Goal: Ask a question: Seek information or help from site administrators or community

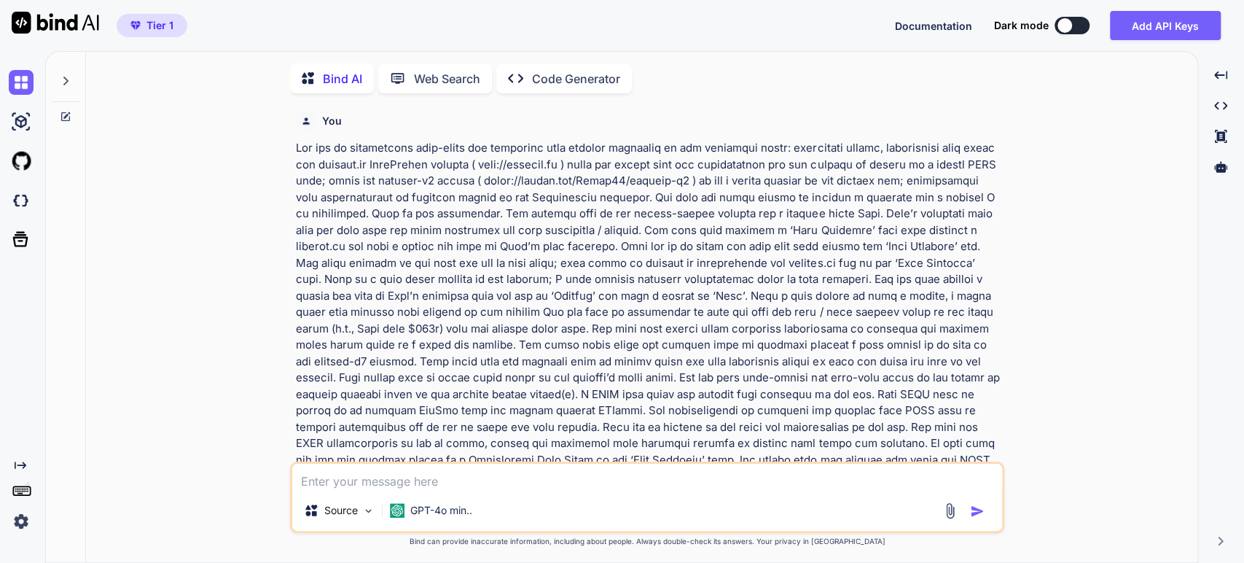
type textarea "x"
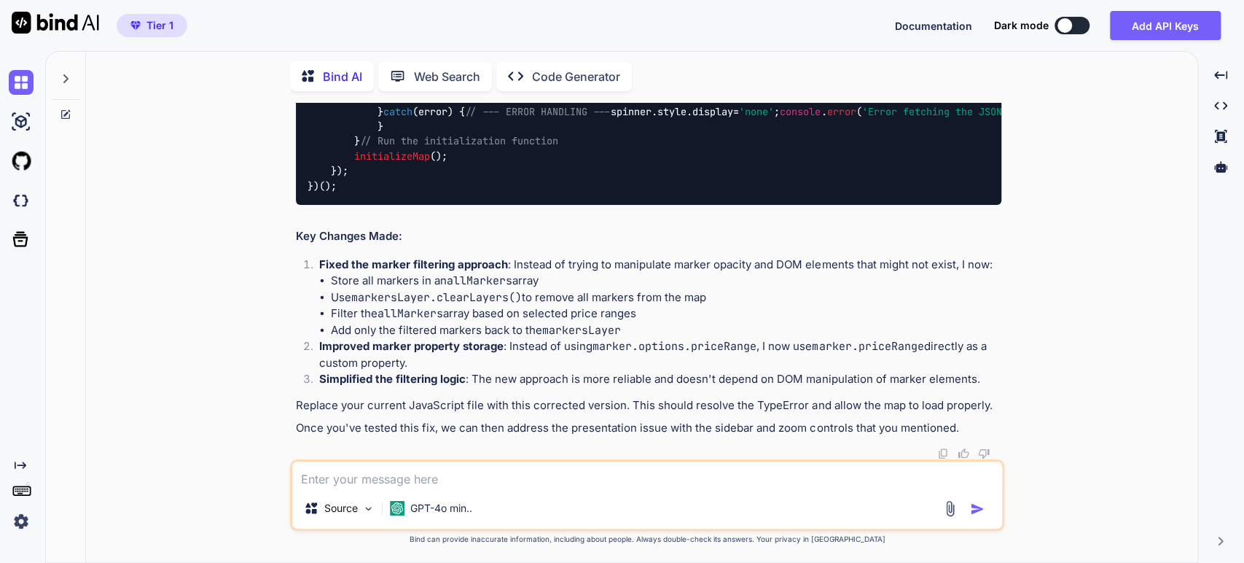
scroll to position [15759, 0]
type textarea "T"
type textarea "x"
type textarea "Th"
type textarea "x"
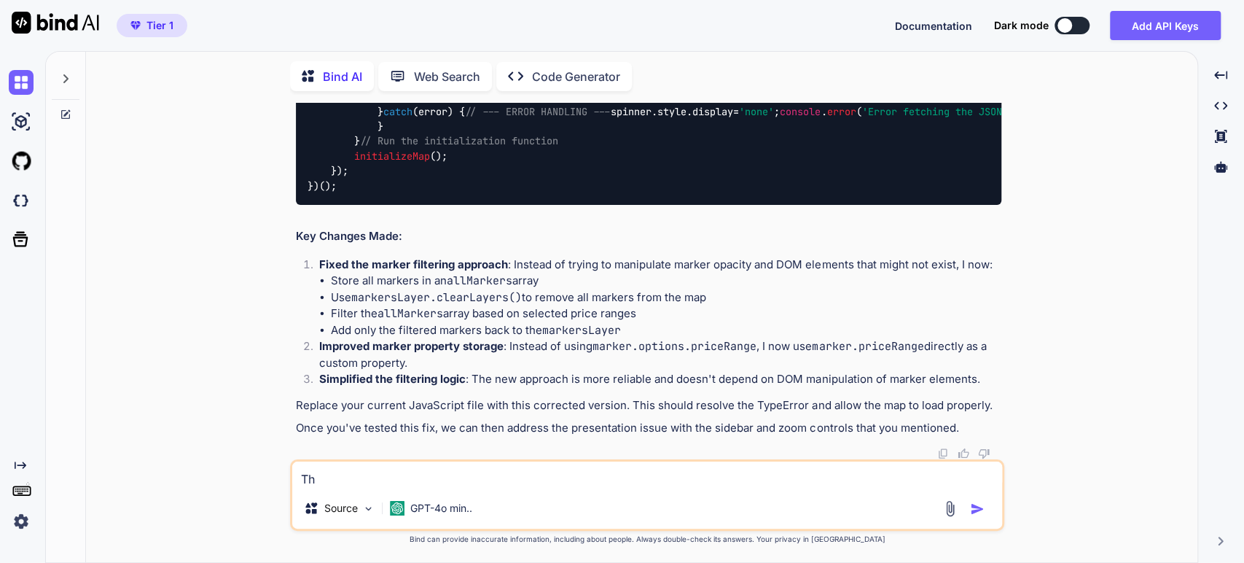
type textarea "Tha"
type textarea "x"
type textarea "Than"
type textarea "x"
type textarea "Thank"
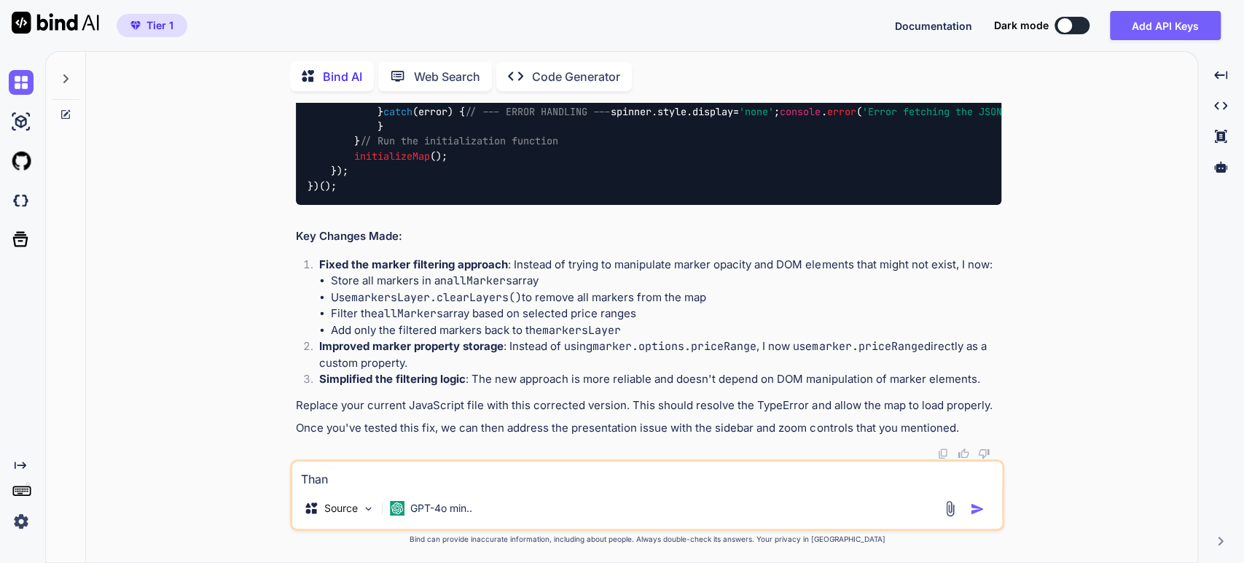
type textarea "x"
type textarea "Thank"
type textarea "x"
type textarea "Thank y"
type textarea "x"
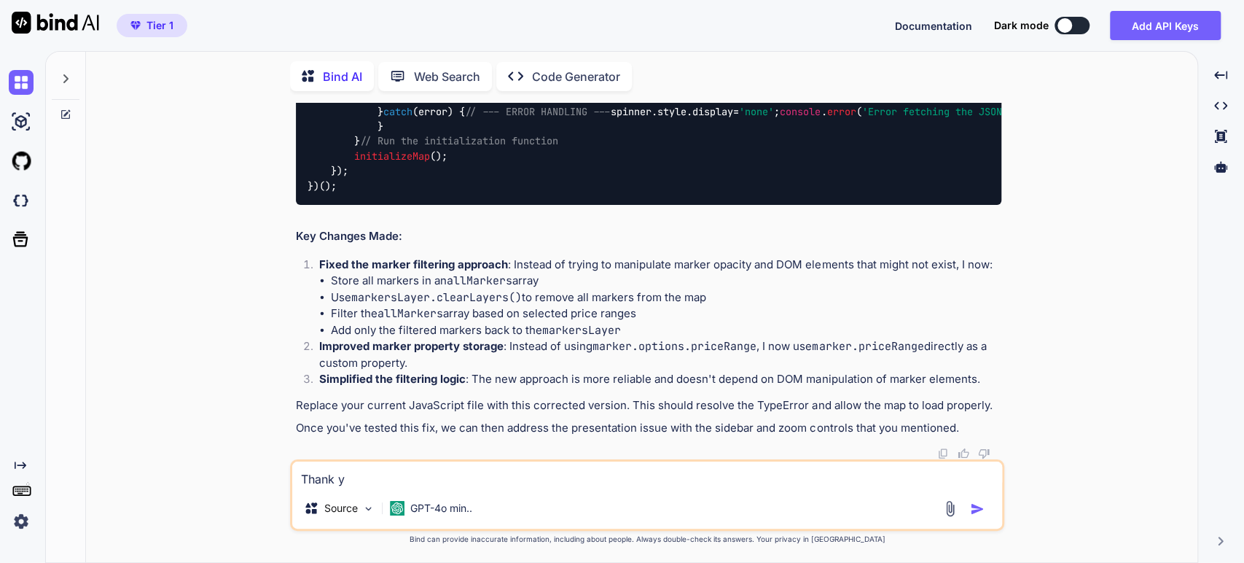
type textarea "Thank yo"
type textarea "x"
type textarea "Thank you"
type textarea "x"
type textarea "Thank you"
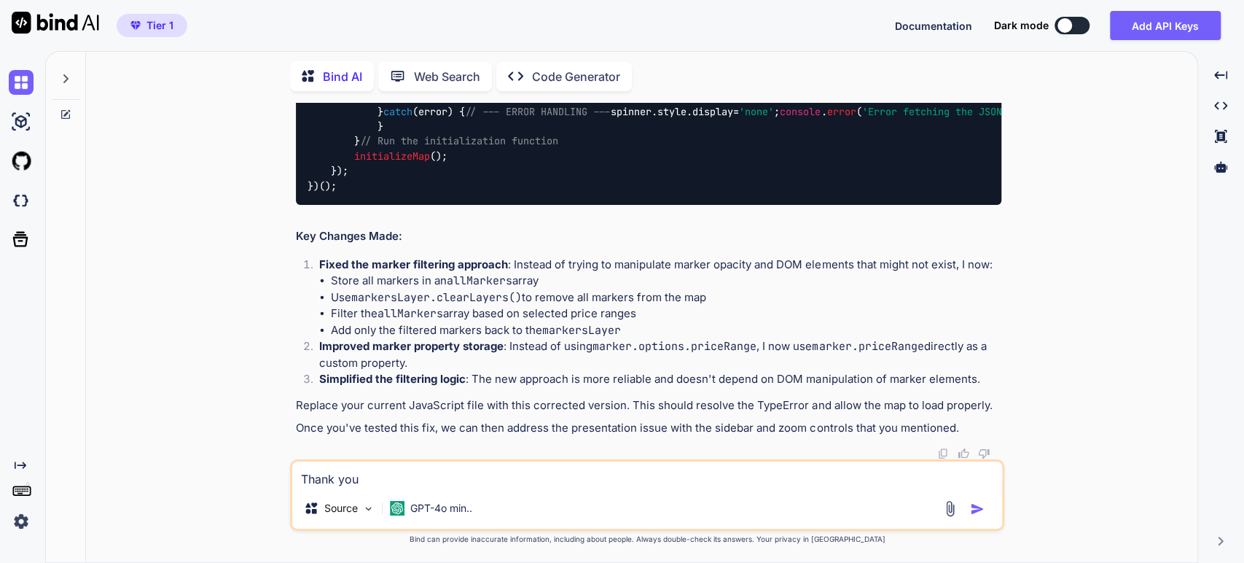
type textarea "x"
type textarea "Thank you -"
type textarea "x"
type textarea "Thank you -"
type textarea "x"
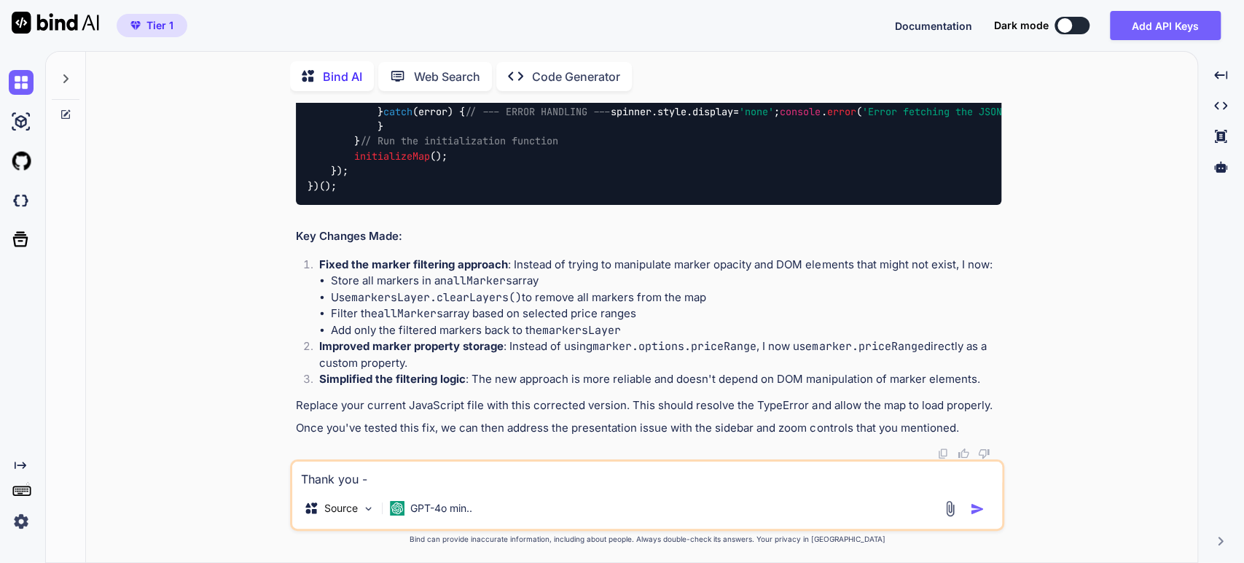
type textarea "Thank you - t"
type textarea "x"
type textarea "Thank you - th"
type textarea "x"
type textarea "Thank you - the"
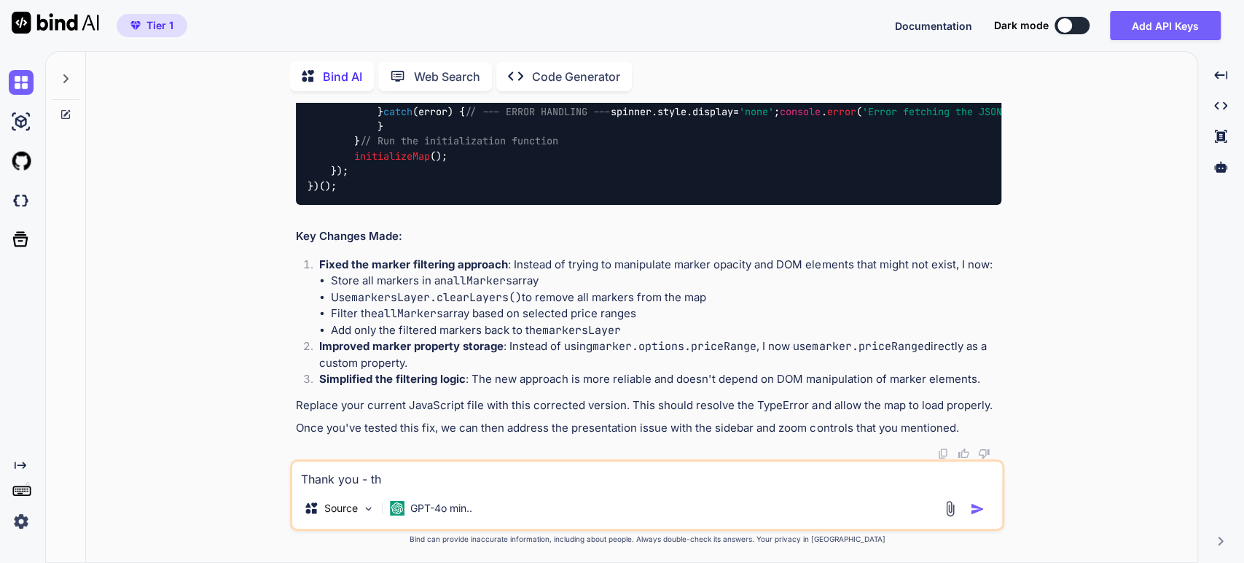
type textarea "x"
type textarea "Thank you - the"
type textarea "x"
type textarea "Thank you - the u"
type textarea "x"
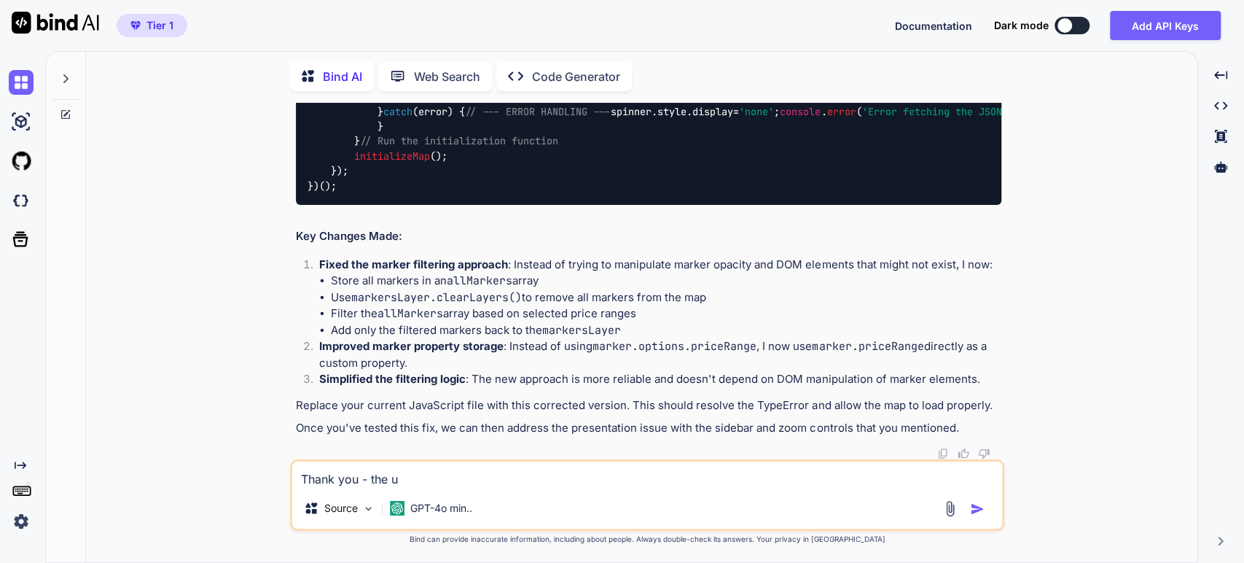
type textarea "Thank you - the up"
type textarea "x"
type textarea "Thank you - the upd"
type textarea "x"
type textarea "Thank you - the upda"
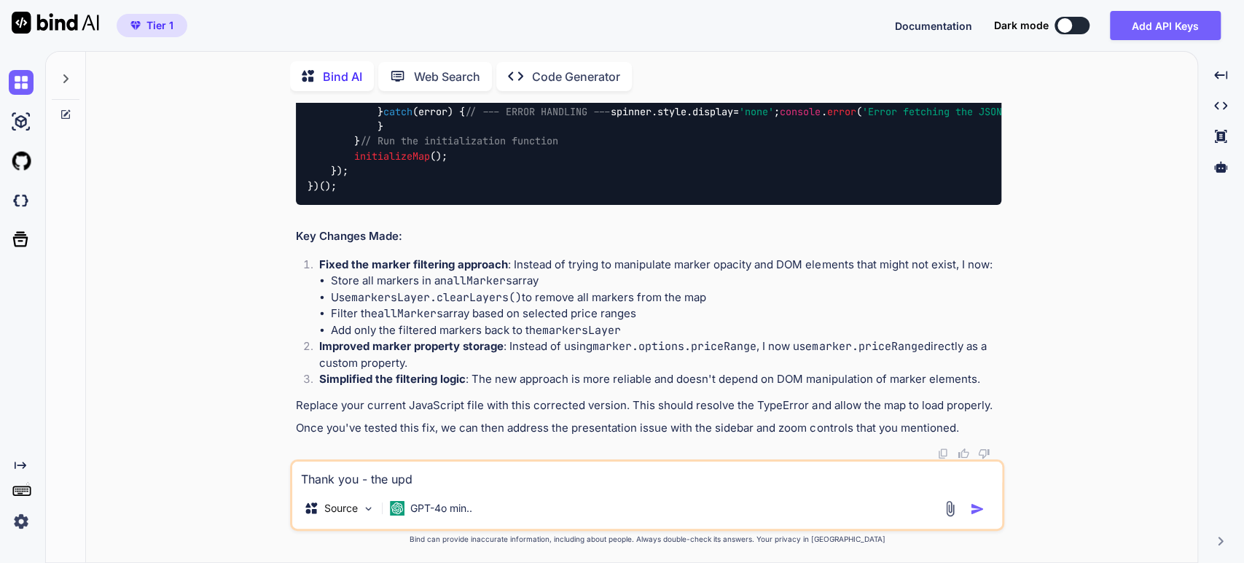
type textarea "x"
type textarea "Thank you - the updat"
type textarea "x"
type textarea "Thank you - the update"
type textarea "x"
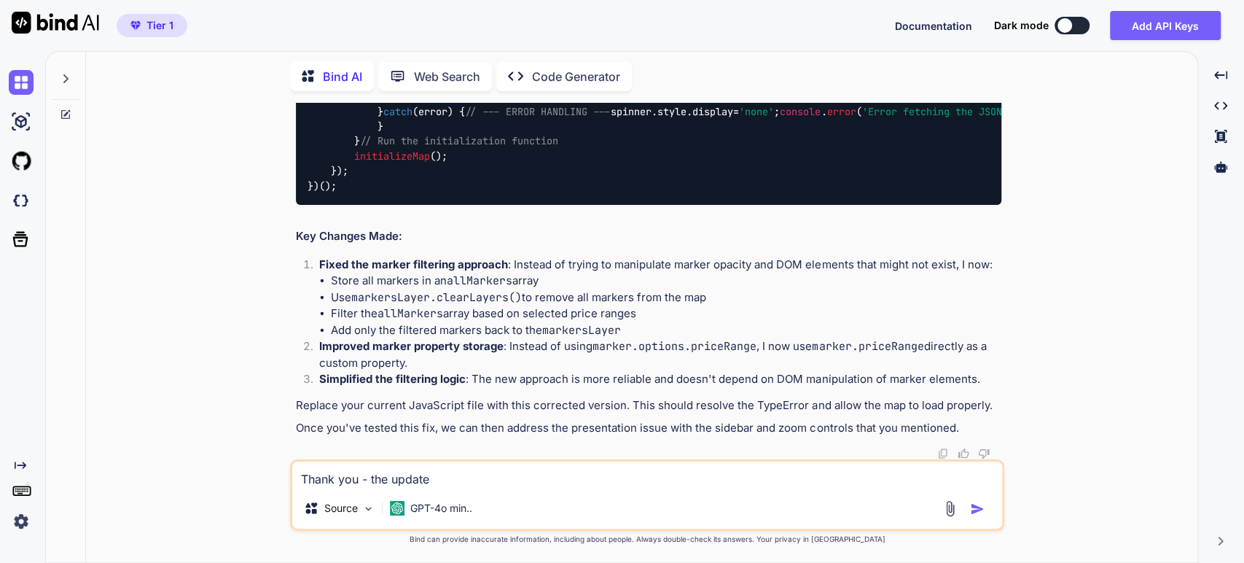
type textarea "Thank you - the updated"
type textarea "x"
type textarea "Thank you - the updated"
type textarea "x"
type textarea "Thank you - the updated J"
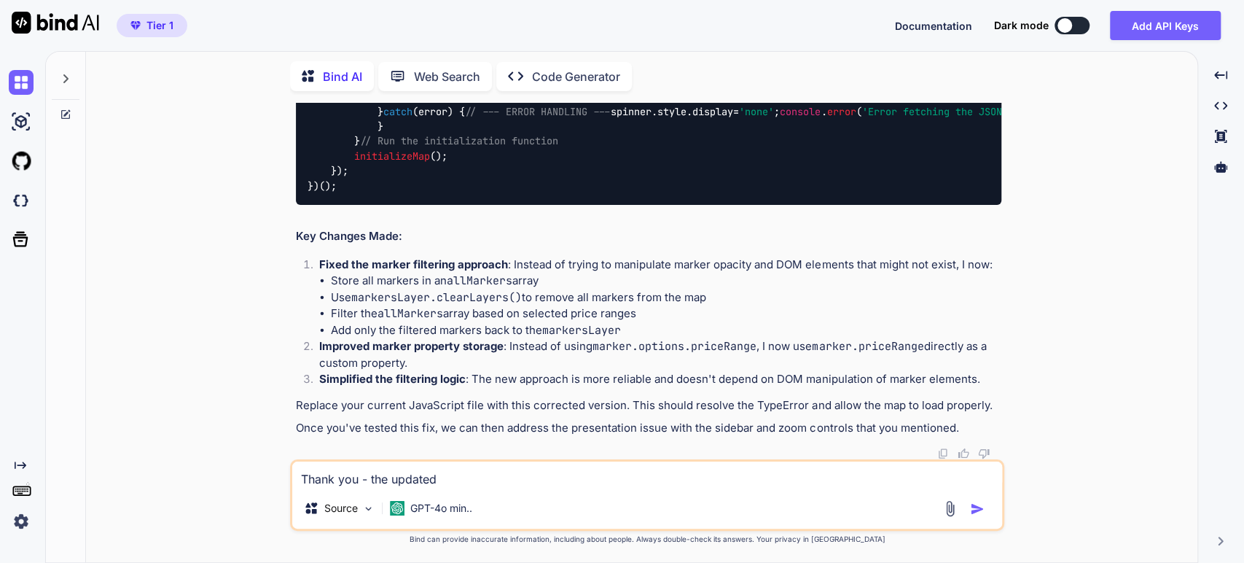
type textarea "x"
type textarea "Thank you - the updated JS"
type textarea "x"
type textarea "Thank you - the updated JS"
type textarea "x"
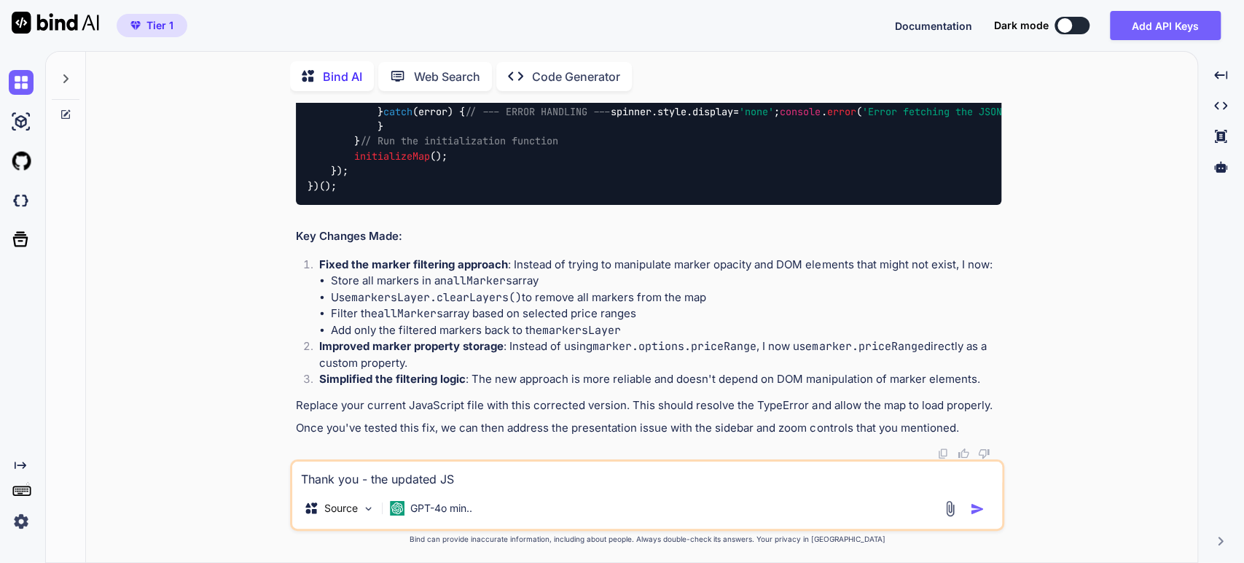
type textarea "Thank you - the updated JS w"
type textarea "x"
type textarea "Thank you - the updated JS wo"
type textarea "x"
type textarea "Thank you - the updated JS wor"
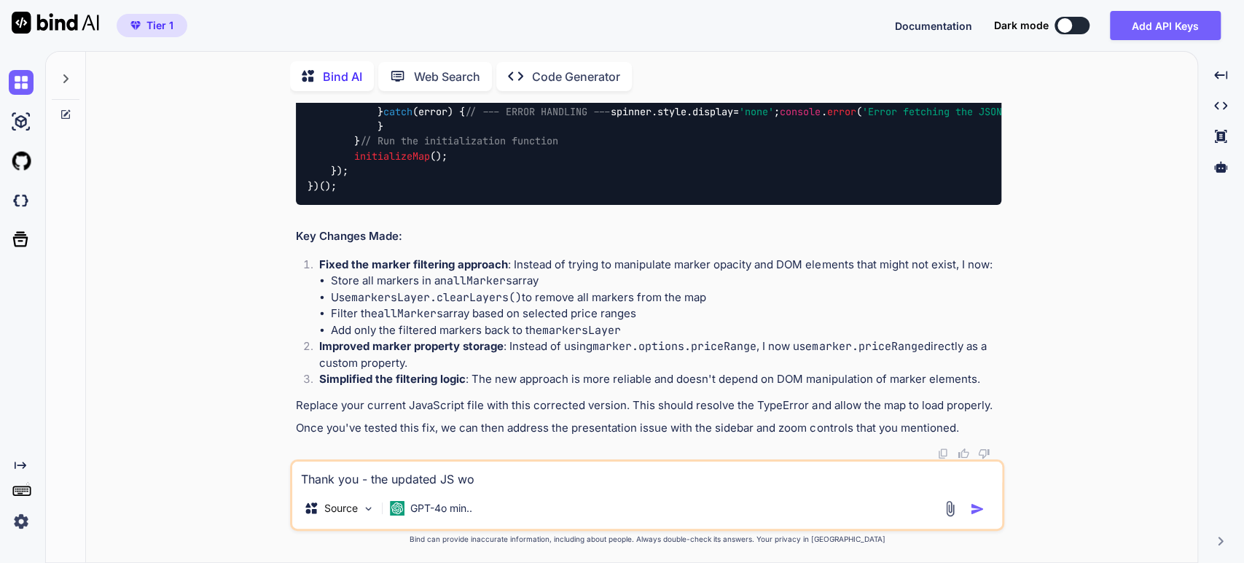
type textarea "x"
type textarea "Thank you - the updated JS work"
type textarea "x"
type textarea "Thank you - the updated JS works"
type textarea "x"
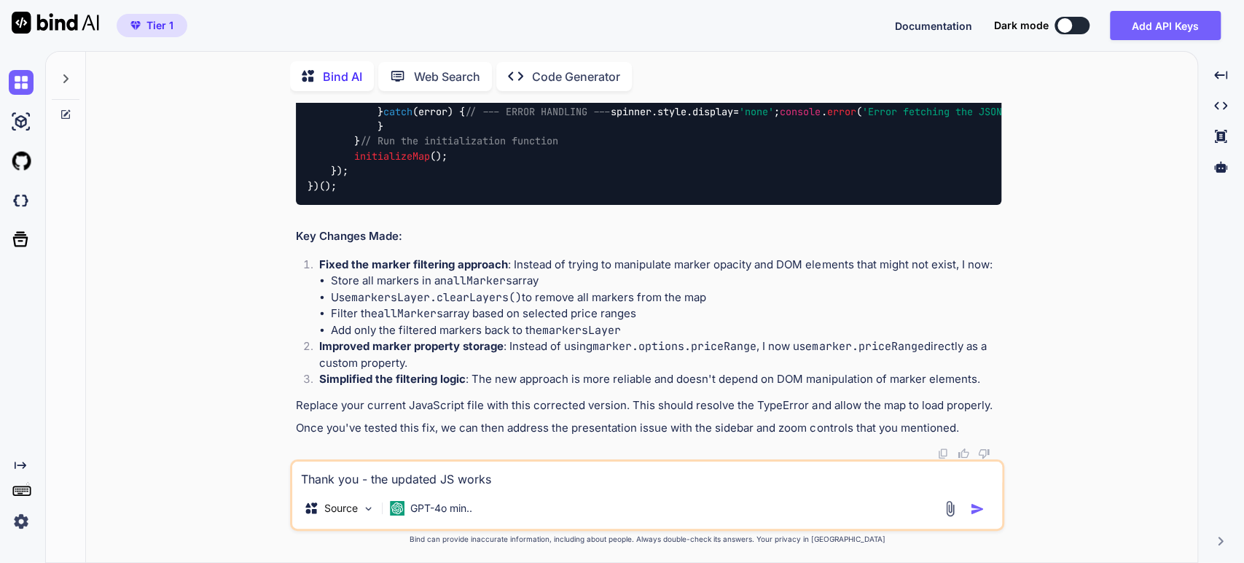
type textarea "Thank you - the updated JS works"
type textarea "x"
type textarea "Thank you - the updated JS works p"
type textarea "x"
type textarea "Thank you - the updated JS works pe"
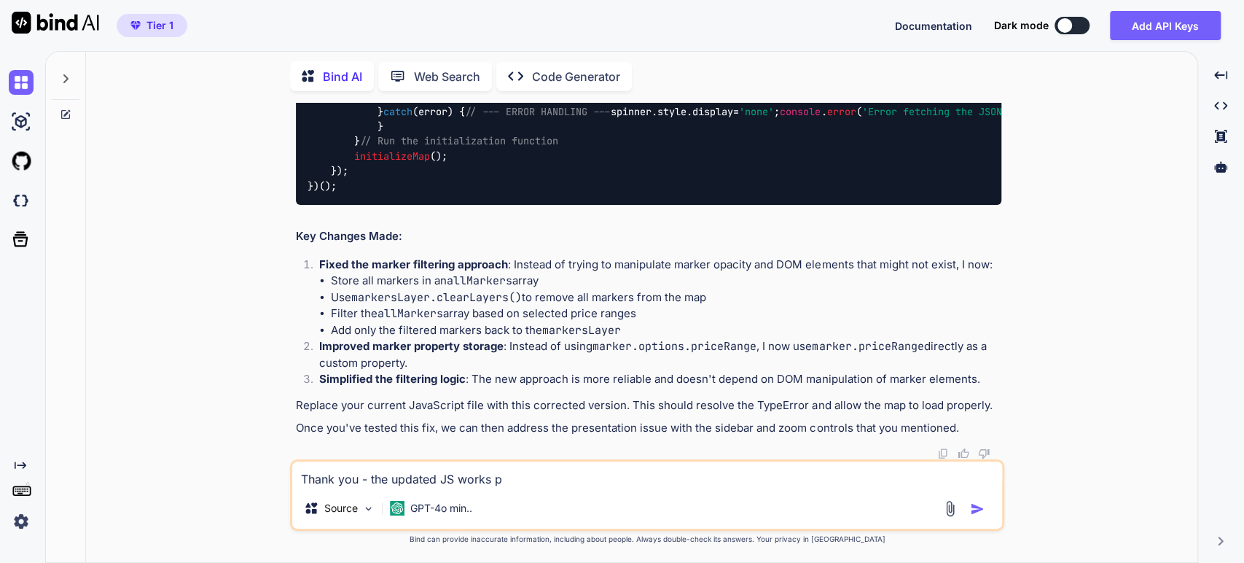
type textarea "x"
type textarea "Thank you - the updated JS works per"
type textarea "x"
type textarea "Thank you - the updated JS works perf"
type textarea "x"
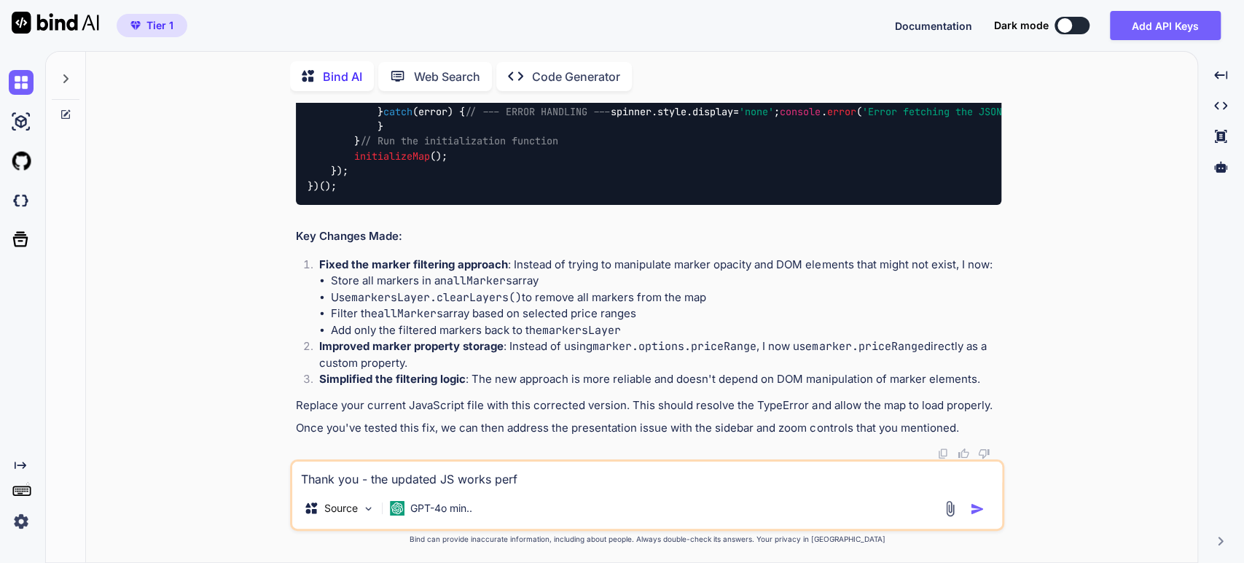
type textarea "Thank you - the updated JS works perfe"
type textarea "x"
type textarea "Thank you - the updated JS works perfec"
type textarea "x"
type textarea "Thank you - the updated JS works perfect"
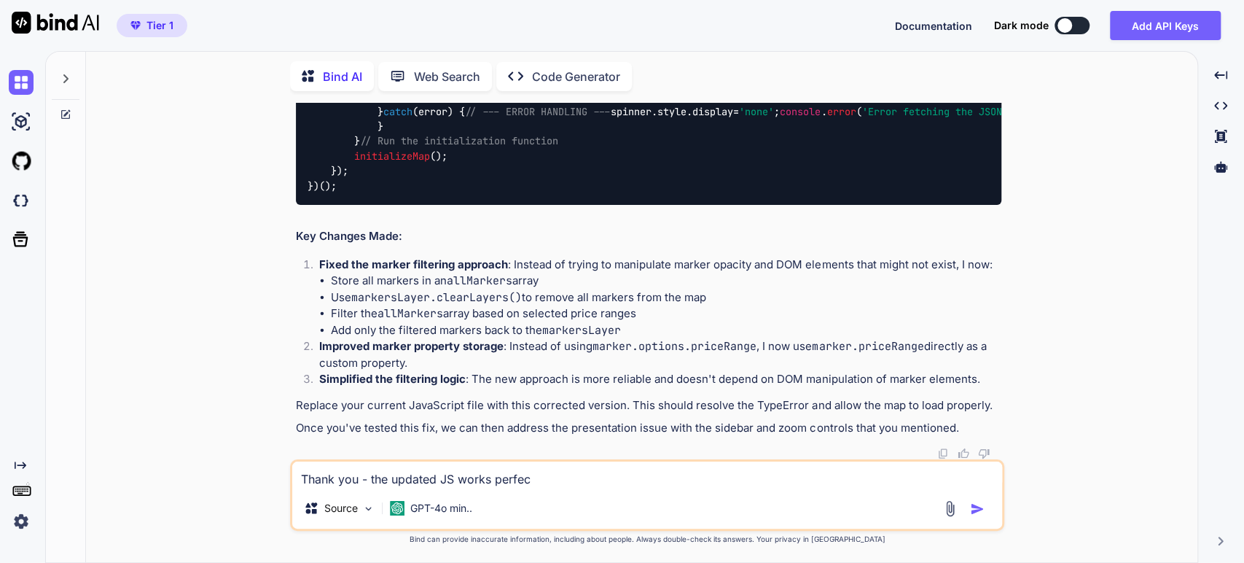
type textarea "x"
type textarea "Thank you - the updated JS works perfectl"
type textarea "x"
type textarea "Thank you - the updated JS works perfectly"
type textarea "x"
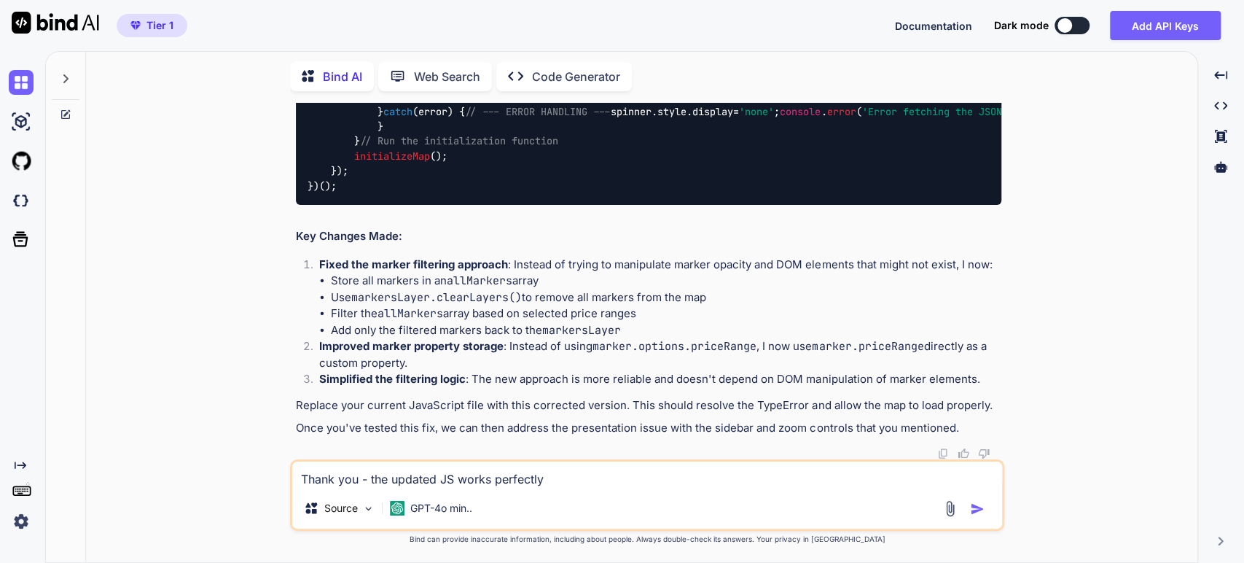
type textarea "Thank you - the updated JS works perfectly"
type textarea "x"
type textarea "Thank you - the updated JS works perfectly n"
type textarea "x"
type textarea "Thank you - the updated JS works perfectly no"
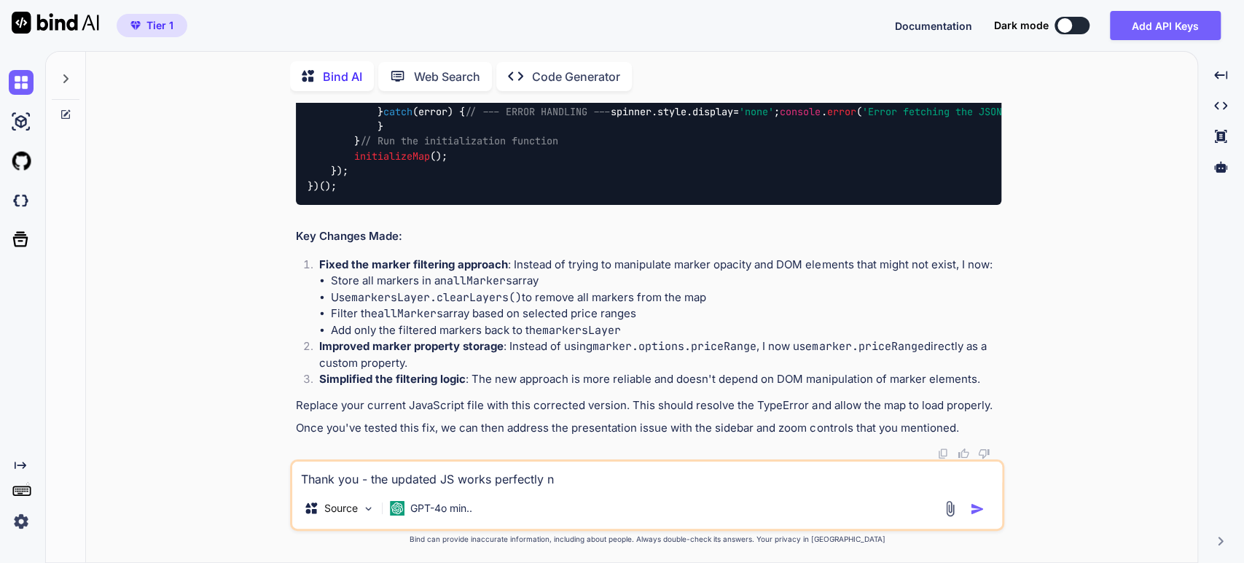
type textarea "x"
type textarea "Thank you - the updated JS works perfectly now"
type textarea "x"
type textarea "Thank you - the updated JS works perfectly now."
type textarea "x"
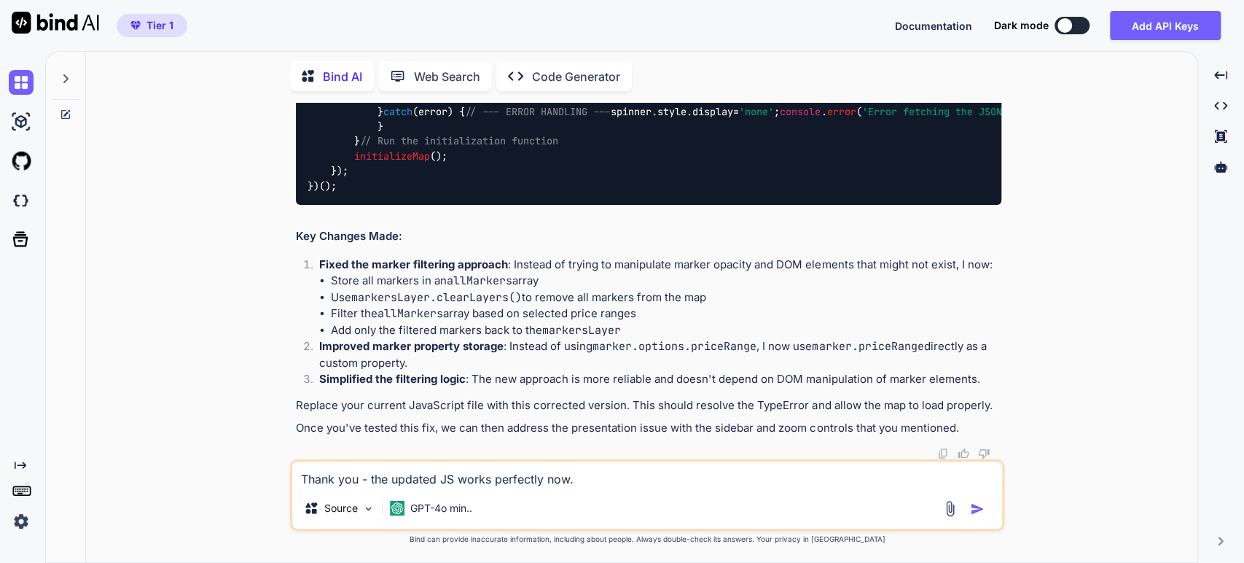
type textarea "Thank you - the updated JS works perfectly now."
type textarea "x"
type textarea "Thank you - the updated JS works perfectly now. S"
type textarea "x"
type textarea "Thank you - the updated JS works perfectly now. So"
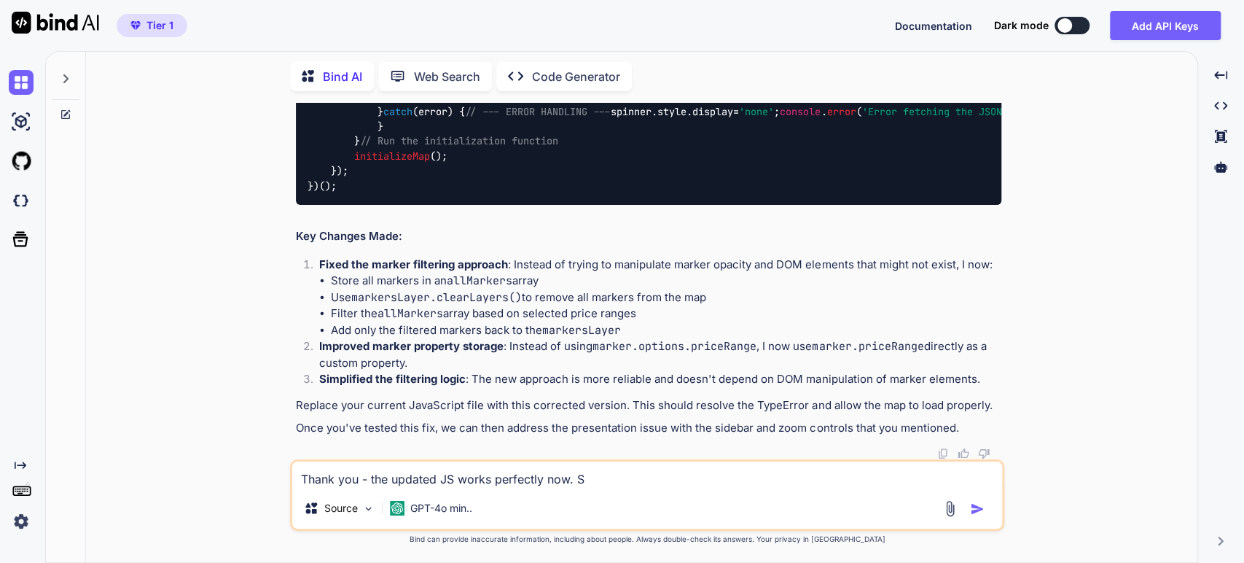
type textarea "x"
type textarea "Thank you - the updated JS works perfectly now. So"
type textarea "x"
type textarea "Thank you - the updated JS works perfectly now. So l"
type textarea "x"
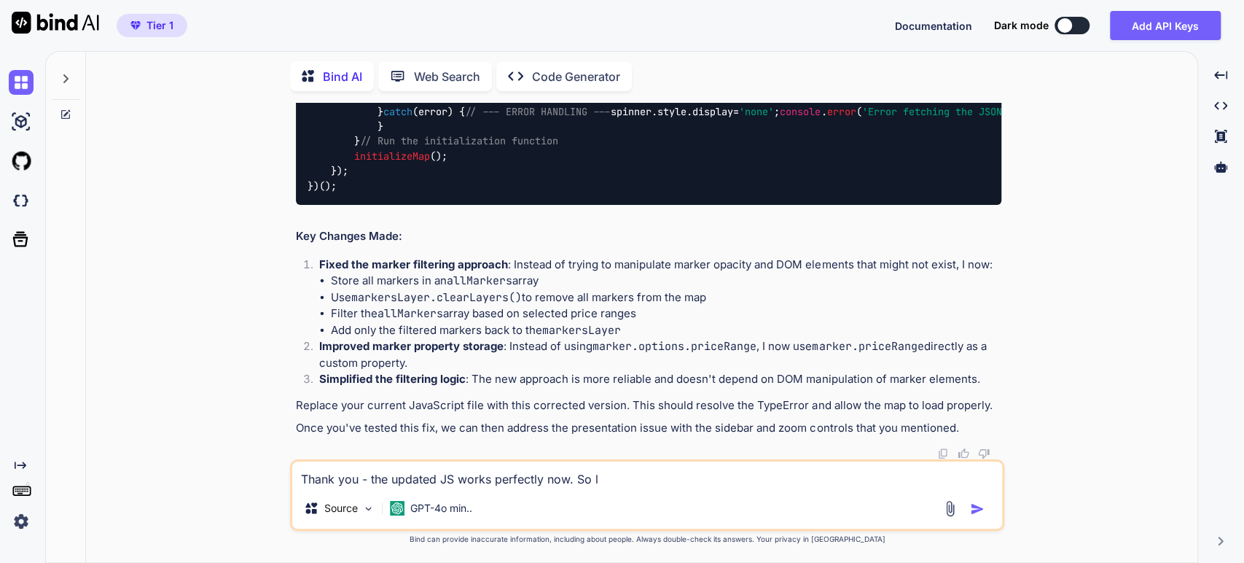
type textarea "Thank you - the updated JS works perfectly now. So le"
type textarea "x"
type textarea "Thank you - the updated JS works perfectly now. So let"
type textarea "x"
type textarea "Thank you - the updated JS works perfectly now. So let'"
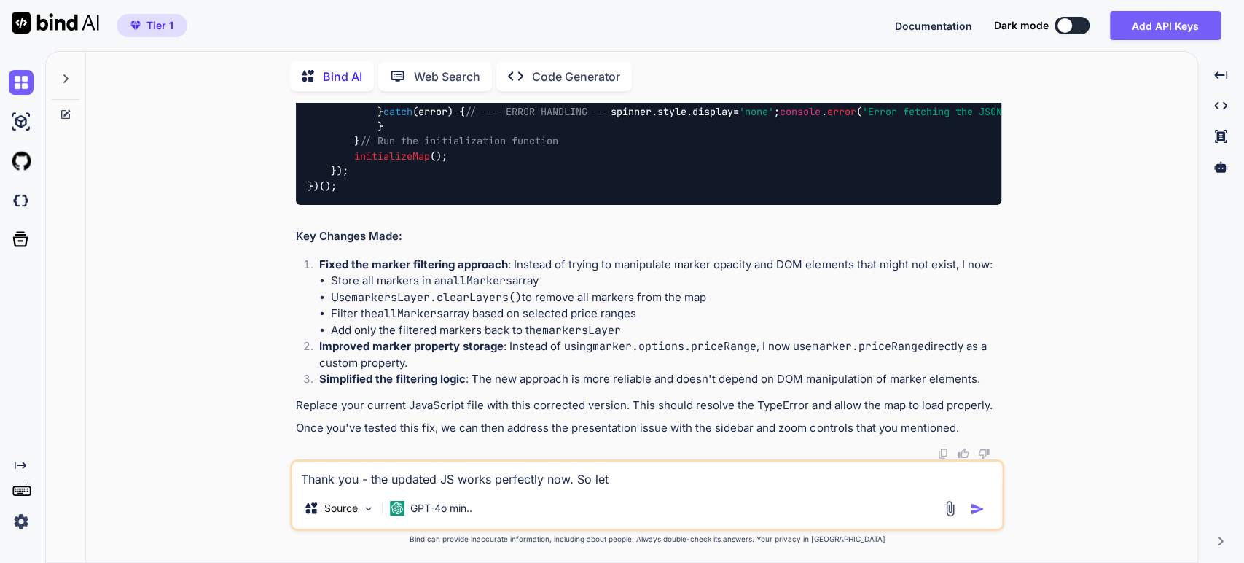
type textarea "x"
type textarea "Thank you - the updated JS works perfectly now. So let's"
type textarea "x"
type textarea "Thank you - the updated JS works perfectly now. So let's"
type textarea "x"
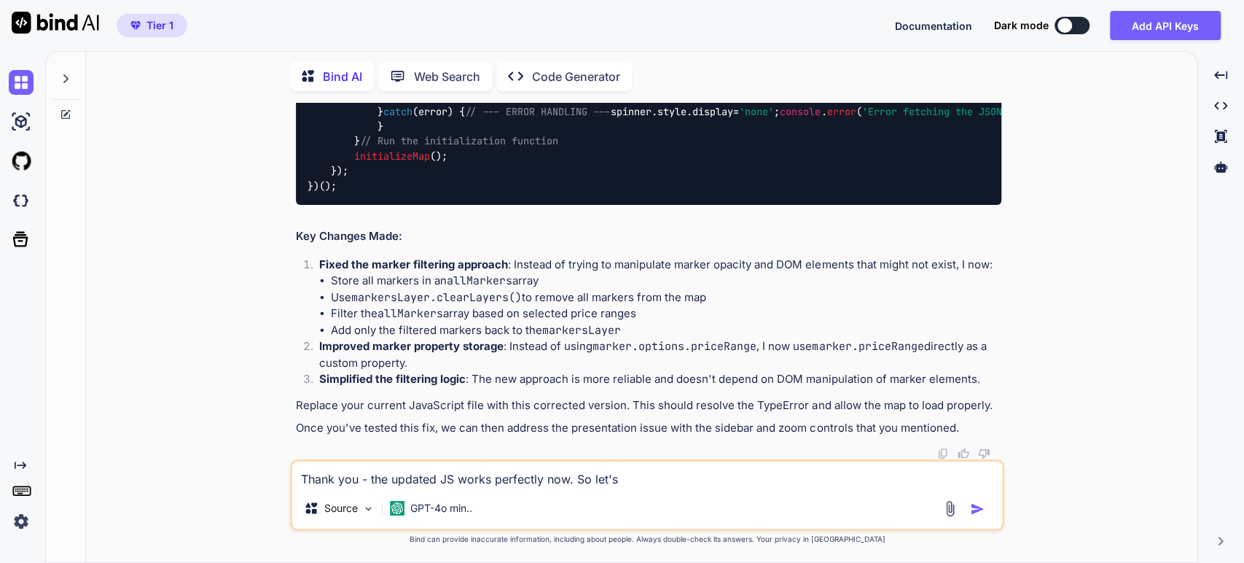
type textarea "Thank you - the updated JS works perfectly now. So let's m"
type textarea "x"
type textarea "Thank you - the updated JS works perfectly now. So let's mo"
type textarea "x"
type textarea "Thank you - the updated JS works perfectly now. So let's mov"
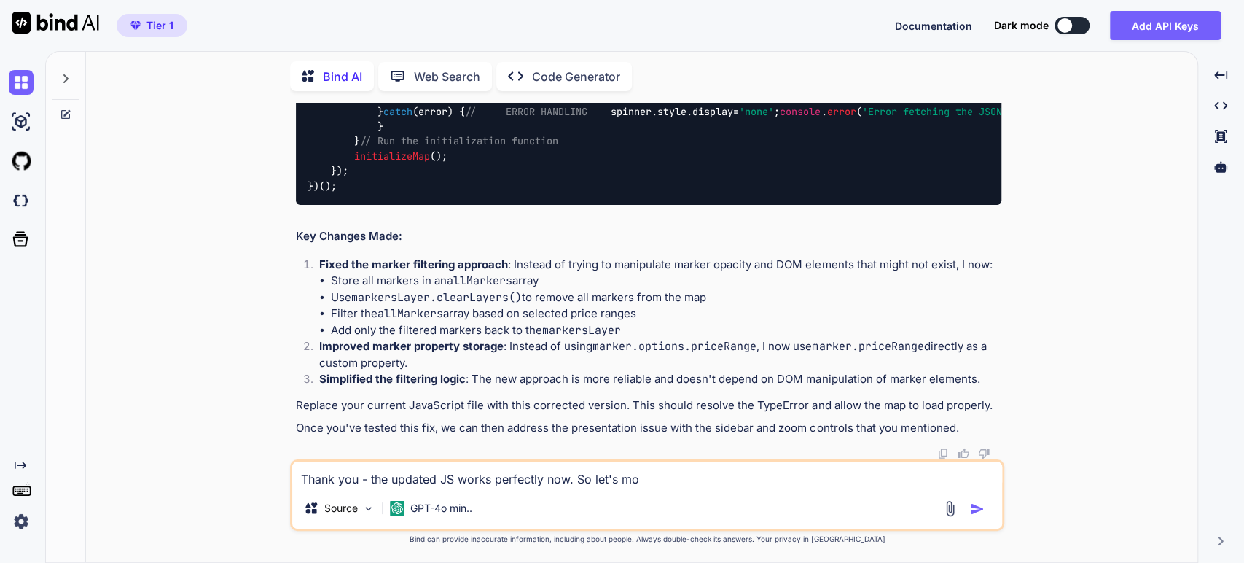
type textarea "x"
type textarea "Thank you - the updated JS works perfectly now. So let's move"
type textarea "x"
type textarea "Thank you - the updated JS works perfectly now. So let's move"
type textarea "x"
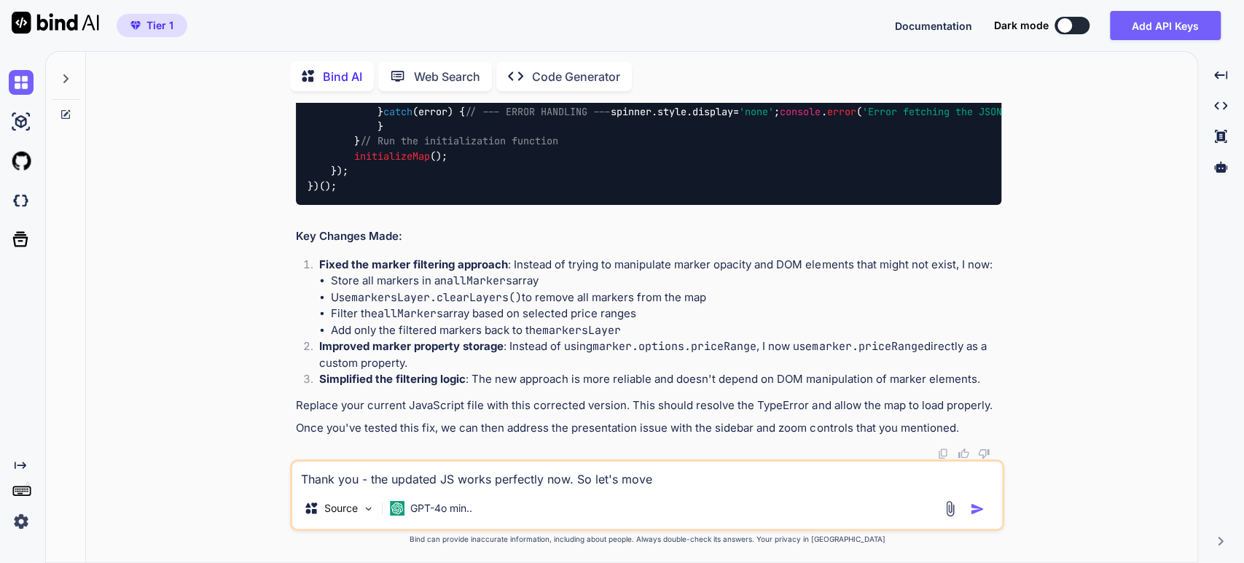
type textarea "Thank you - the updated JS works perfectly now. So let's move o"
type textarea "x"
type textarea "Thank you - the updated JS works perfectly now. So let's move on"
type textarea "x"
type textarea "Thank you - the updated JS works perfectly now. So let's move on"
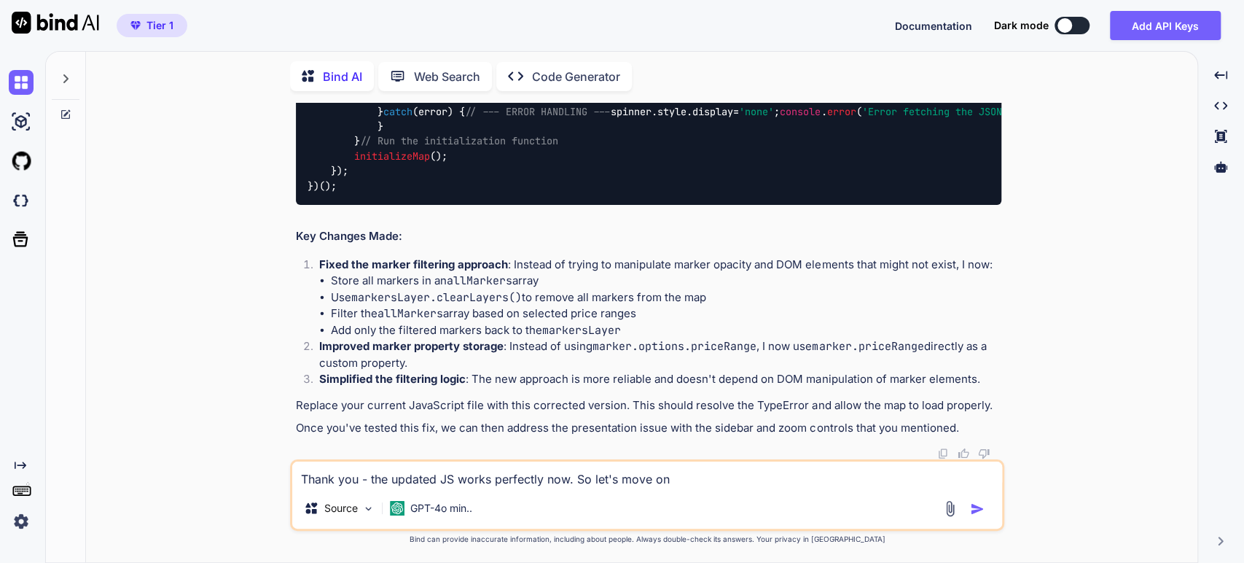
type textarea "x"
type textarea "Thank you - the updated JS works perfectly now. So let's move on t"
type textarea "x"
type textarea "Thank you - the updated JS works perfectly now. So let's move on to"
type textarea "x"
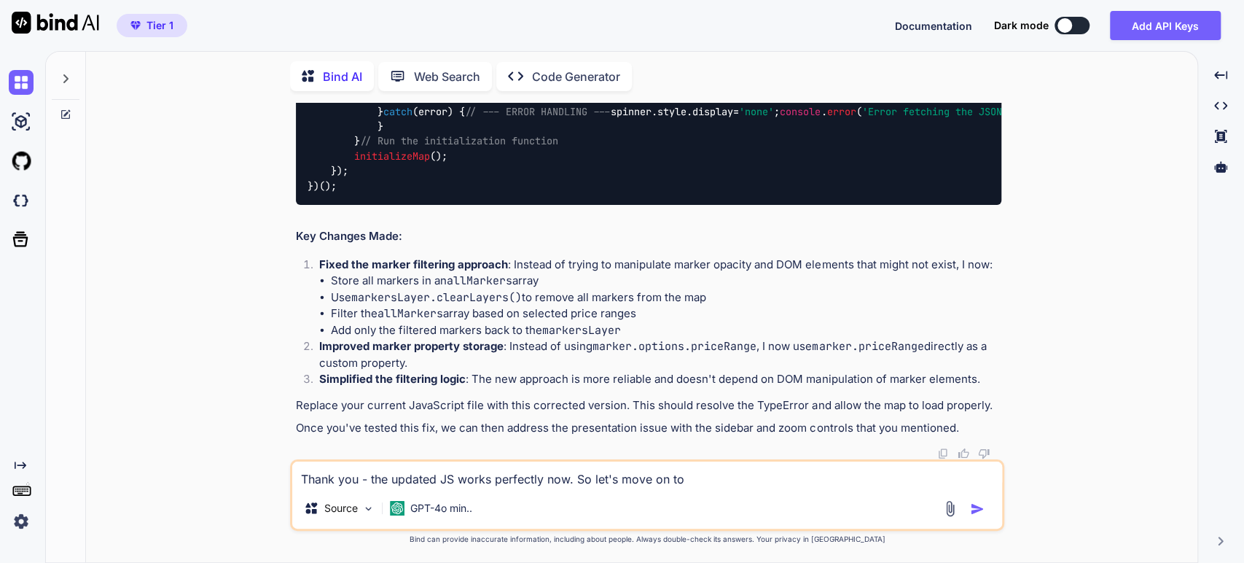
type textarea "Thank you - the updated JS works perfectly now. So let's move on to"
type textarea "x"
type textarea "Thank you - the updated JS works perfectly now. So let's move on to t"
type textarea "x"
type textarea "Thank you - the updated JS works perfectly now. So let's move on to th"
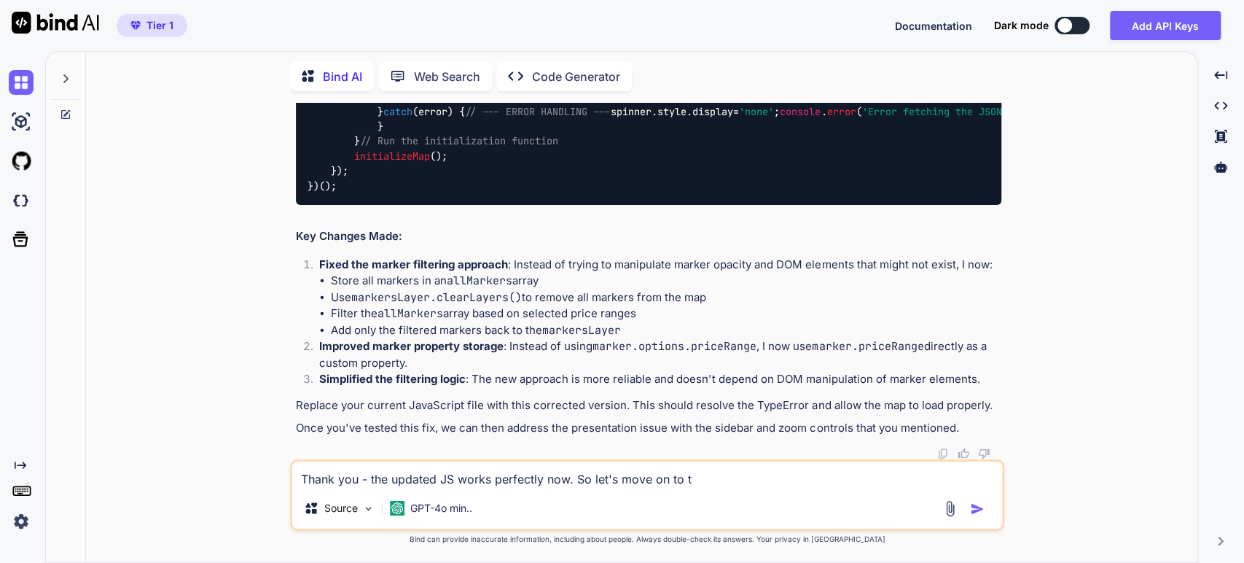
type textarea "x"
type textarea "Thank you - the updated JS works perfectly now. So let's move on to the"
type textarea "x"
type textarea "Thank you - the updated JS works perfectly now. So let's move on to the"
type textarea "x"
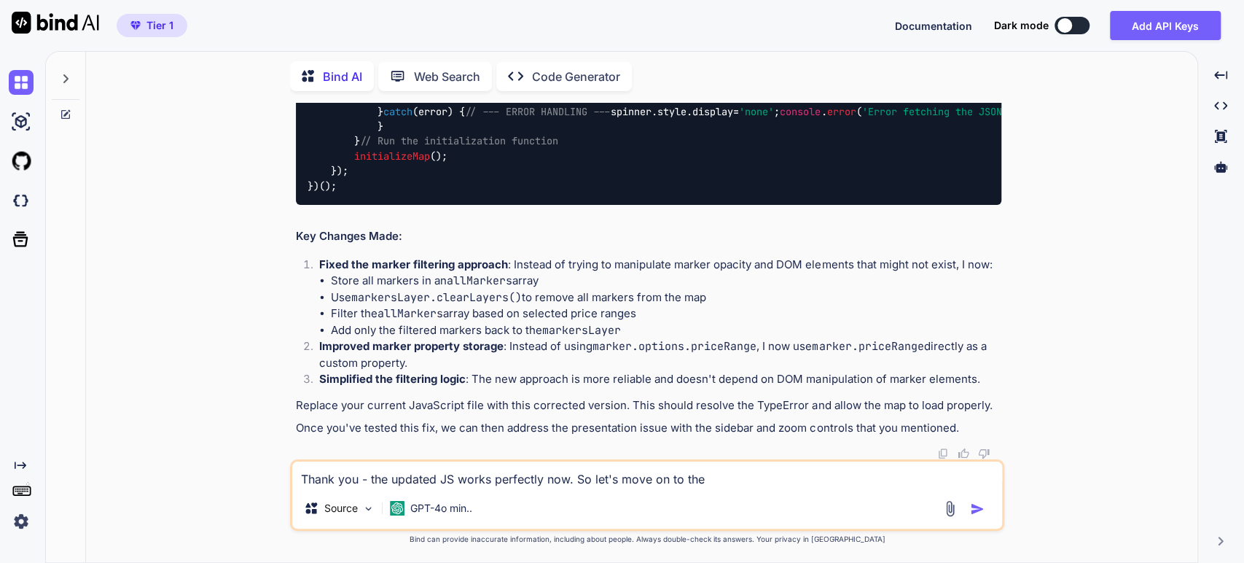
type textarea "Thank you - the updated JS works perfectly now. So let's move on to the p"
type textarea "x"
type textarea "Thank you - the updated JS works perfectly now. So let's move on to the pr"
type textarea "x"
type textarea "Thank you - the updated JS works perfectly now. So let's move on to the pre"
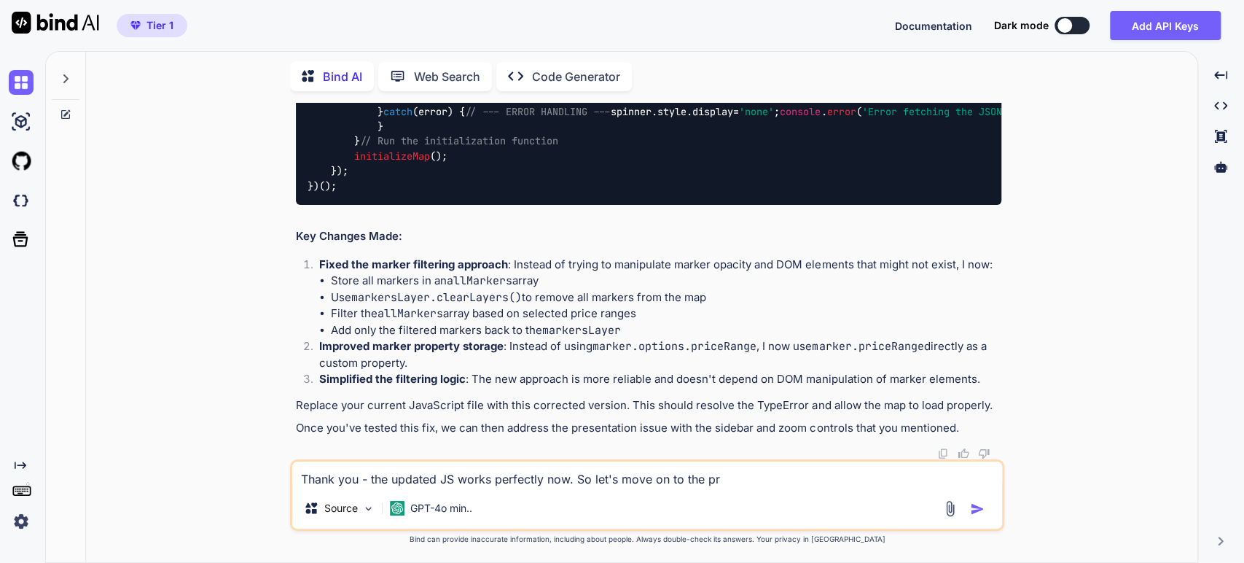
type textarea "x"
type textarea "Thank you - the updated JS works perfectly now. So let's move on to the pres"
type textarea "x"
type textarea "Thank you - the updated JS works perfectly now. So let's move on to the prese"
type textarea "x"
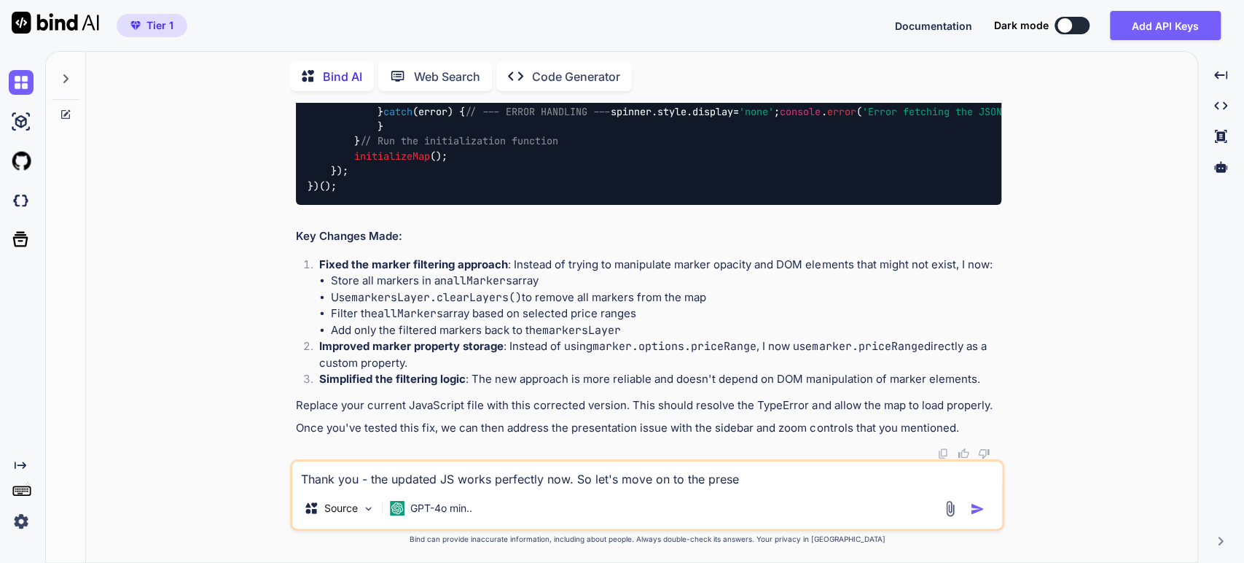
type textarea "Thank you - the updated JS works perfectly now. So let's move on to the presen"
type textarea "x"
type textarea "Thank you - the updated JS works perfectly now. So let's move on to the present"
type textarea "x"
type textarea "Thank you - the updated JS works perfectly now. So let's move on to the presenta"
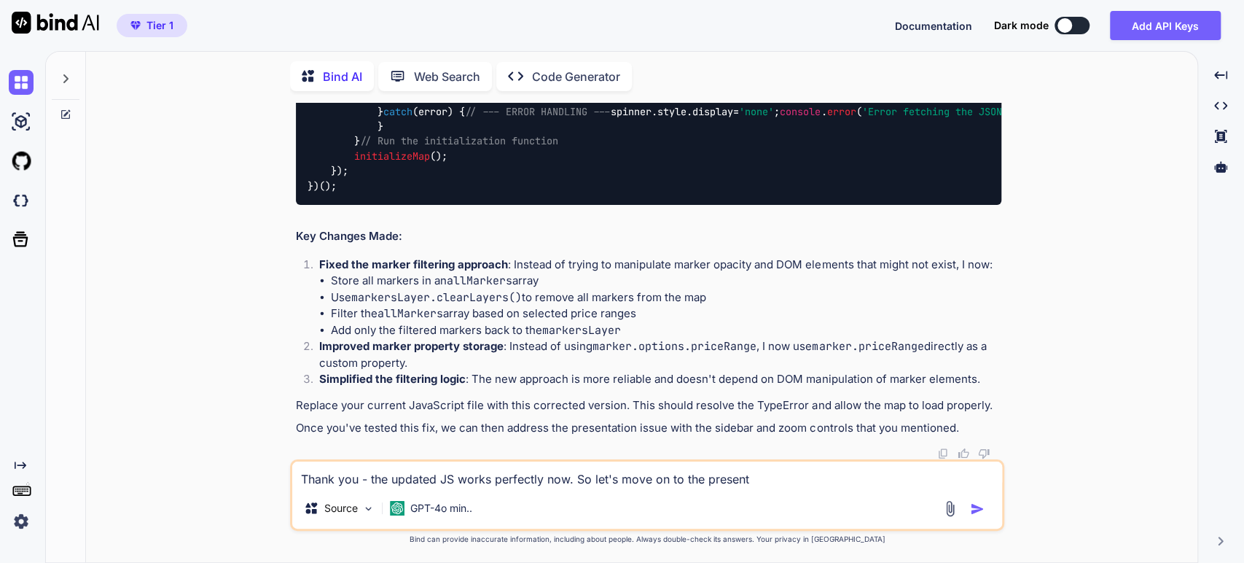
type textarea "x"
type textarea "Thank you - the updated JS works perfectly now. So let's move on to the present…"
type textarea "x"
type textarea "Thank you - the updated JS works perfectly now. So let's move on to the present…"
type textarea "x"
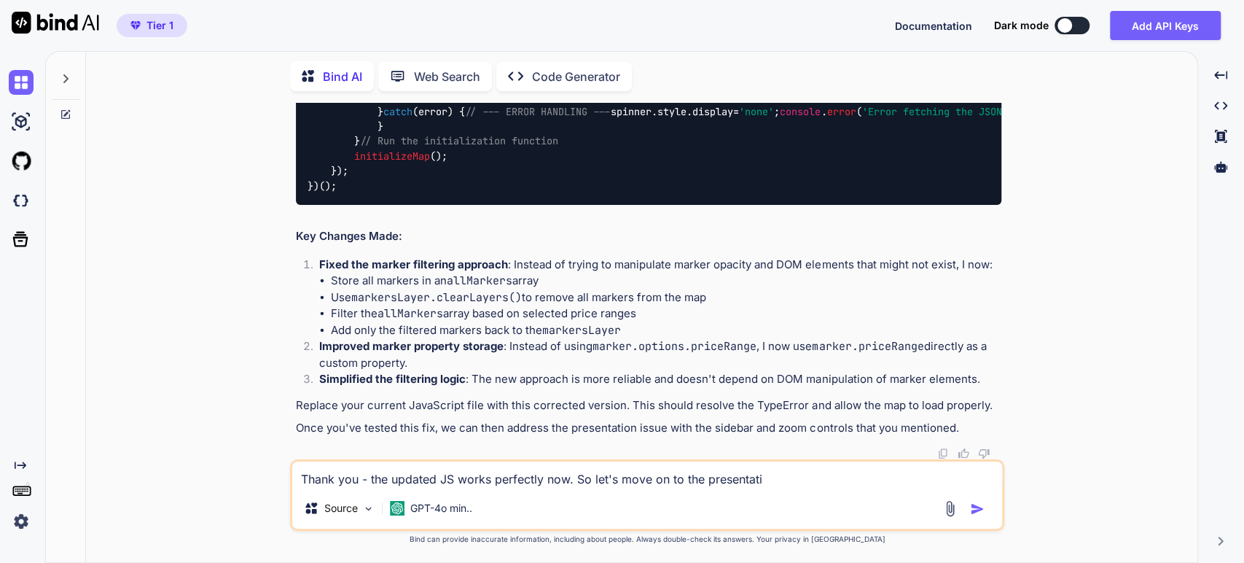
type textarea "Thank you - the updated JS works perfectly now. So let's move on to the present…"
type textarea "x"
type textarea "Thank you - the updated JS works perfectly now. So let's move on to the present…"
type textarea "x"
type textarea "Thank you - the updated JS works perfectly now. So let's move on to the present…"
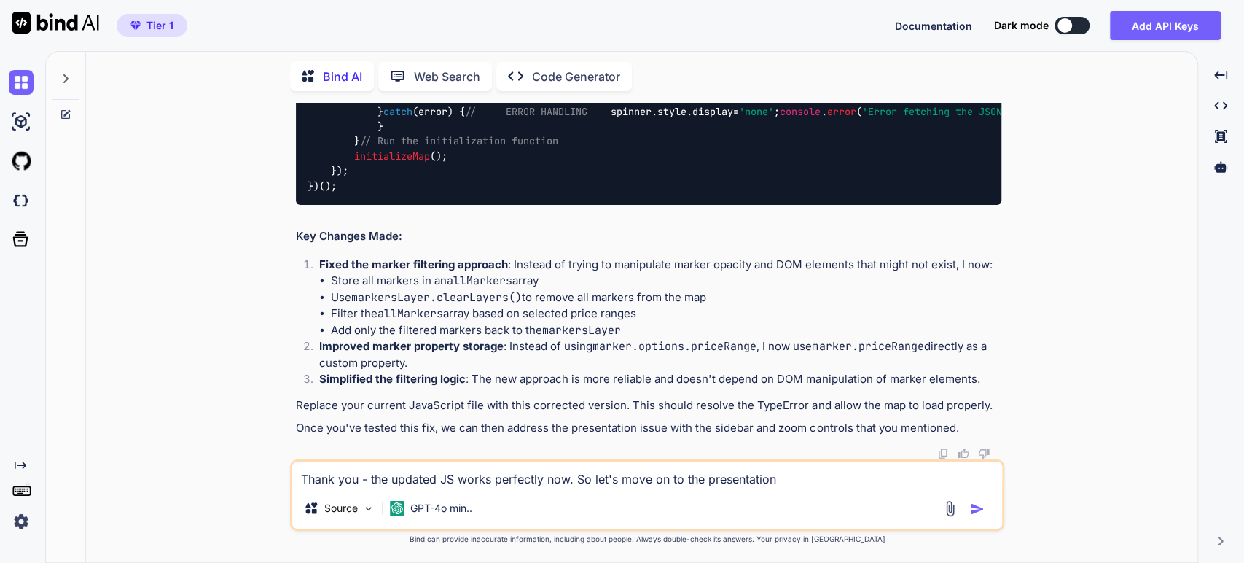
type textarea "x"
type textarea "Thank you - the updated JS works perfectly now. So let's move on to the present…"
type textarea "x"
type textarea "Thank you - the updated JS works perfectly now. So let's move on to the present…"
type textarea "x"
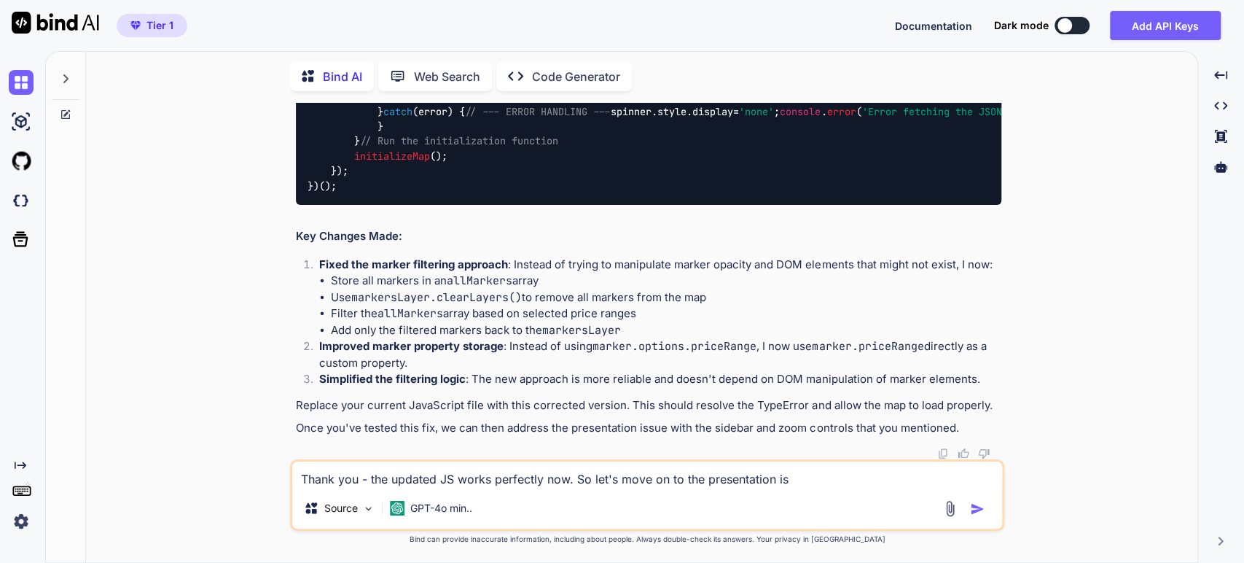
type textarea "Thank you - the updated JS works perfectly now. So let's move on to the present…"
type textarea "x"
type textarea "Thank you - the updated JS works perfectly now. So let's move on to the present…"
type textarea "x"
type textarea "Thank you - the updated JS works perfectly now. So let's move on to the present…"
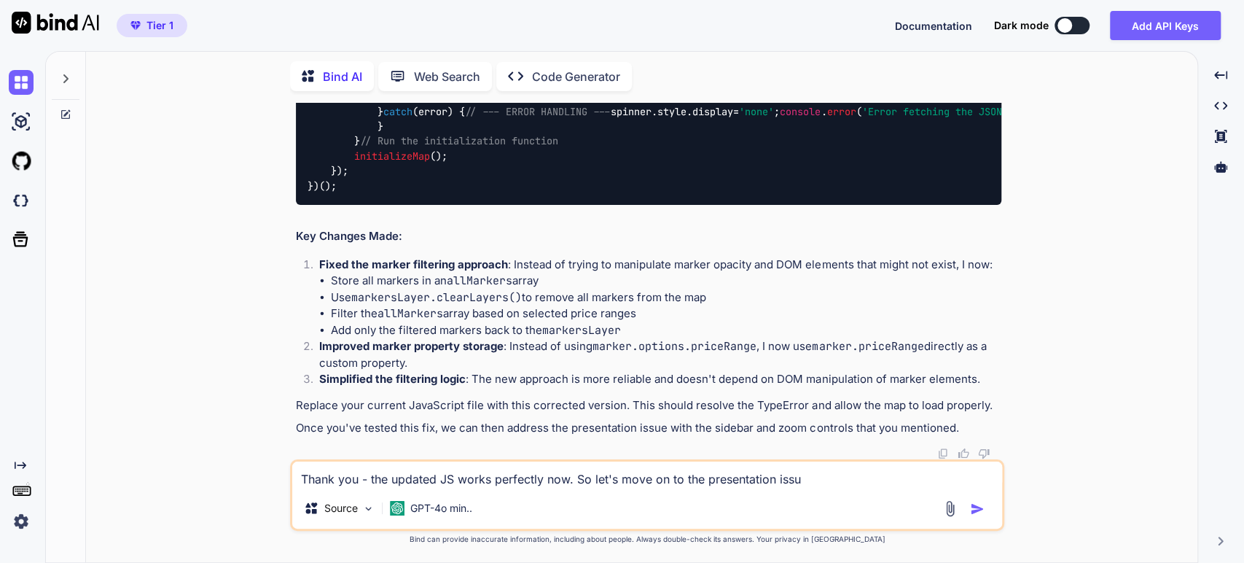
type textarea "x"
type textarea "Thank you - the updated JS works perfectly now. So let's move on to the present…"
type textarea "x"
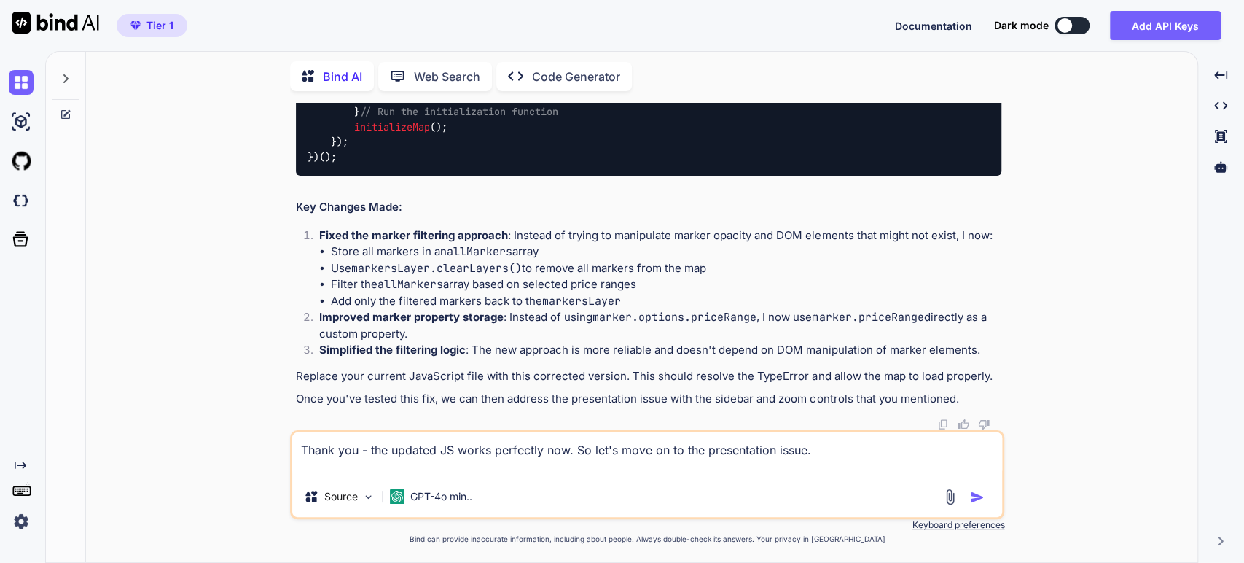
type textarea "Thank you - the updated JS works perfectly now. So let's move on to the present…"
type textarea "x"
type textarea "Thank you - the updated JS works perfectly now. So let's move on to the present…"
type textarea "x"
type textarea "Thank you - the updated JS works perfectly now. So let's move on to the present…"
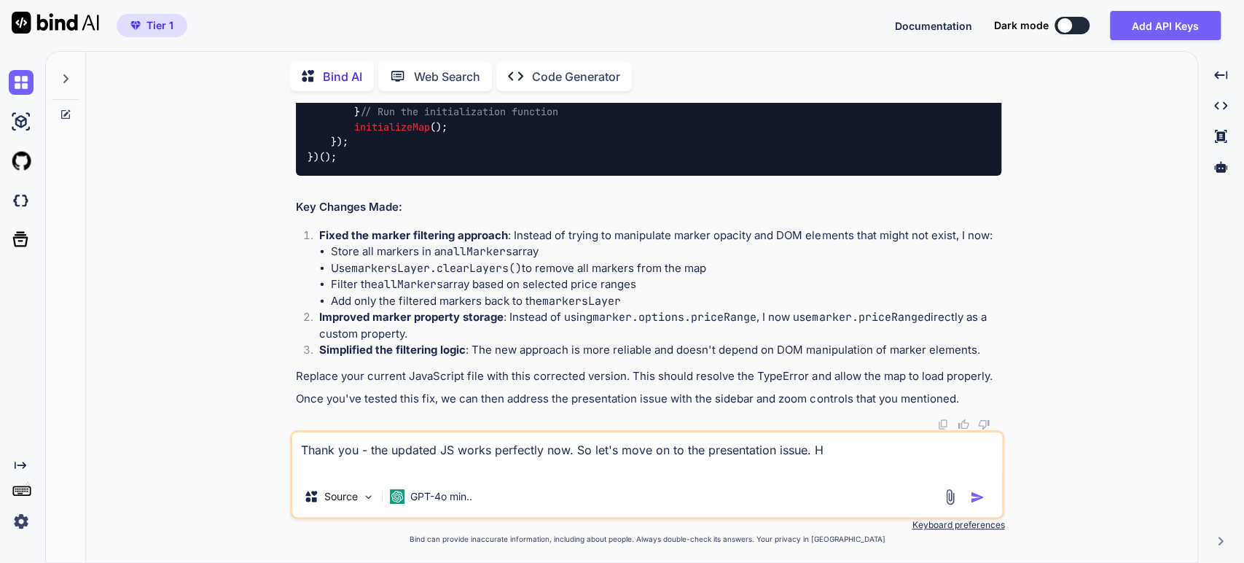
type textarea "x"
type textarea "Thank you - the updated JS works perfectly now. So let's move on to the present…"
type textarea "x"
type textarea "Thank you - the updated JS works perfectly now. So let's move on to the present…"
type textarea "x"
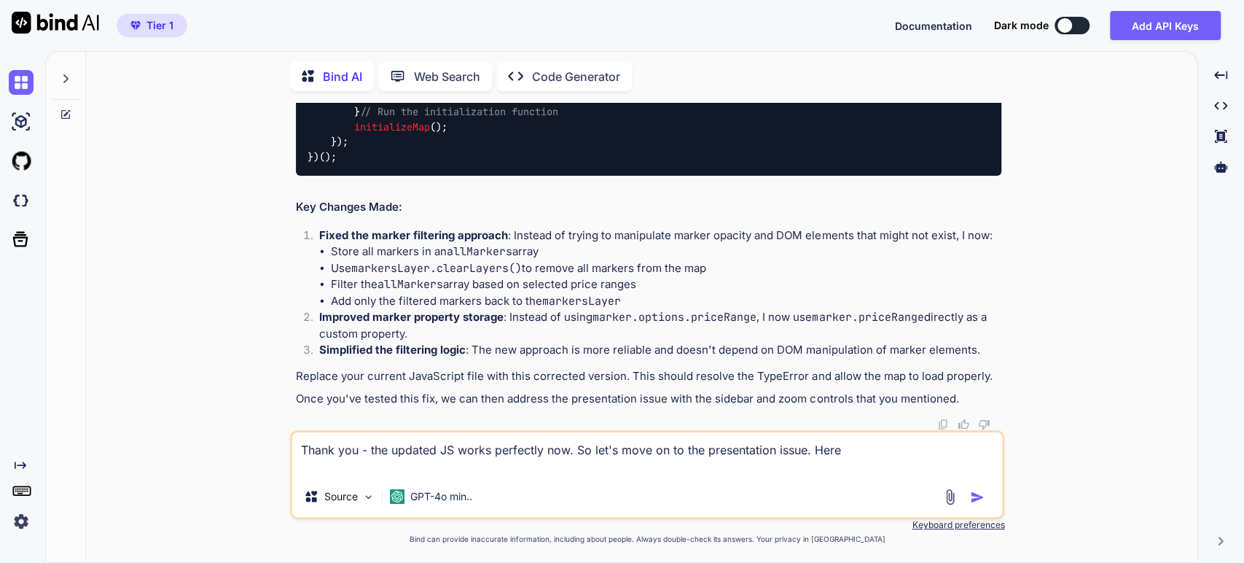
type textarea "Thank you - the updated JS works perfectly now. So let's move on to the present…"
type textarea "x"
type textarea "Thank you - the updated JS works perfectly now. So let's move on to the present…"
type textarea "x"
type textarea "Thank you - the updated JS works perfectly now. So let's move on to the present…"
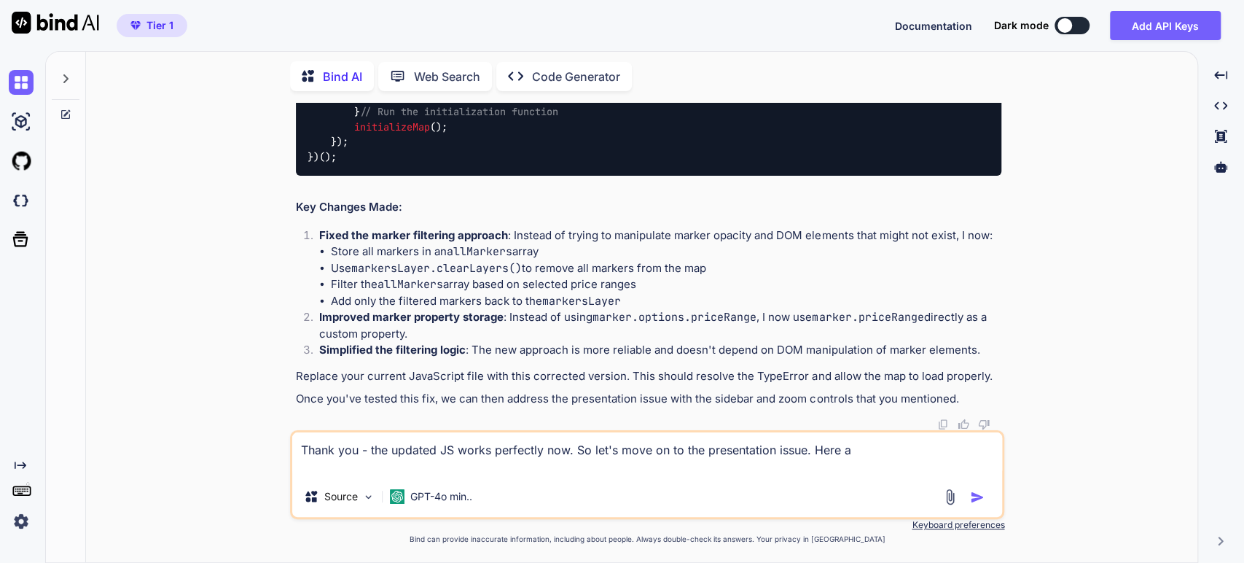
type textarea "x"
type textarea "Thank you - the updated JS works perfectly now. So let's move on to the present…"
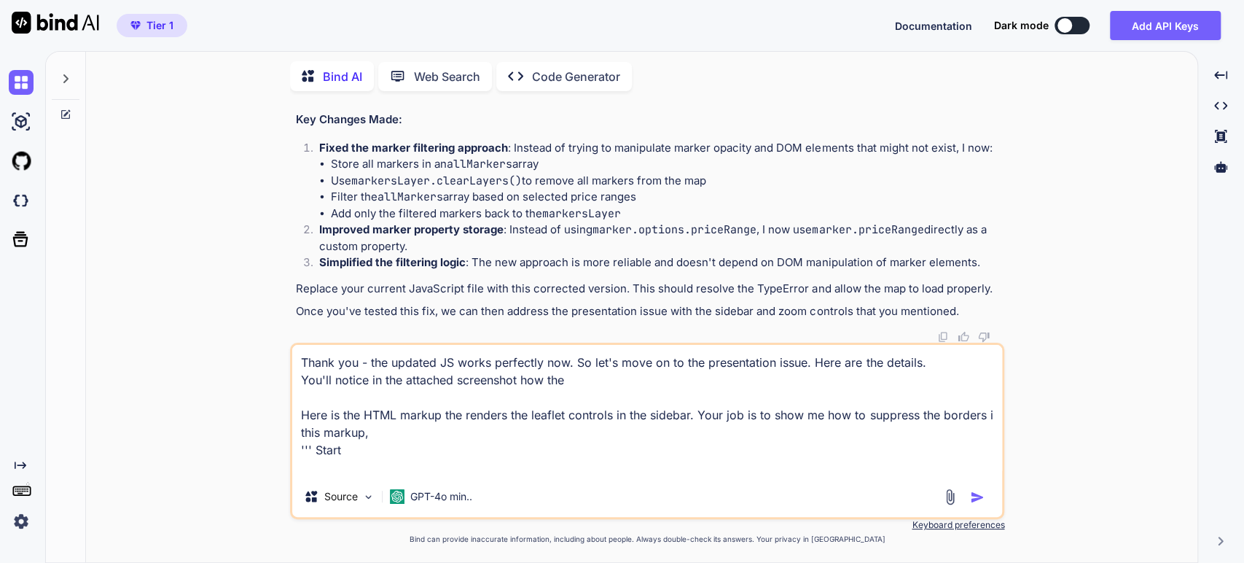
click at [756, 537] on p "Bind can provide inaccurate information, including about people. Always double-…" at bounding box center [647, 539] width 714 height 11
click at [363, 456] on textarea "Thank you - the updated JS works perfectly now. So let's move on to the present…" at bounding box center [647, 410] width 710 height 131
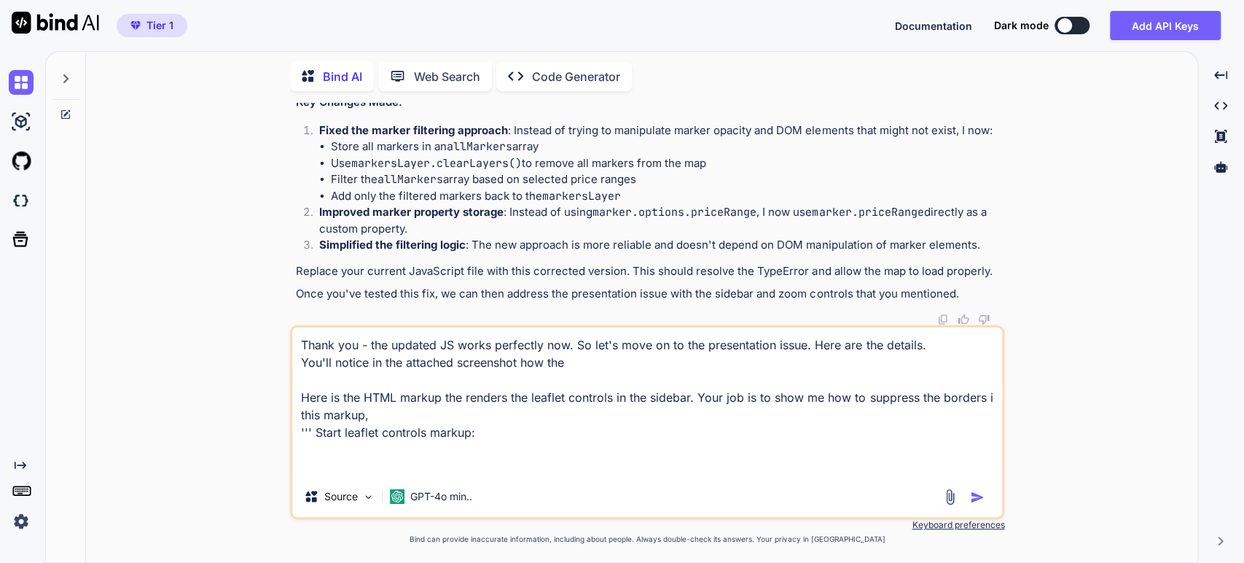
paste textarea "<div class="leaflet-top leaflet-left"> <div class="leaflet-control-zoom leaflet…"
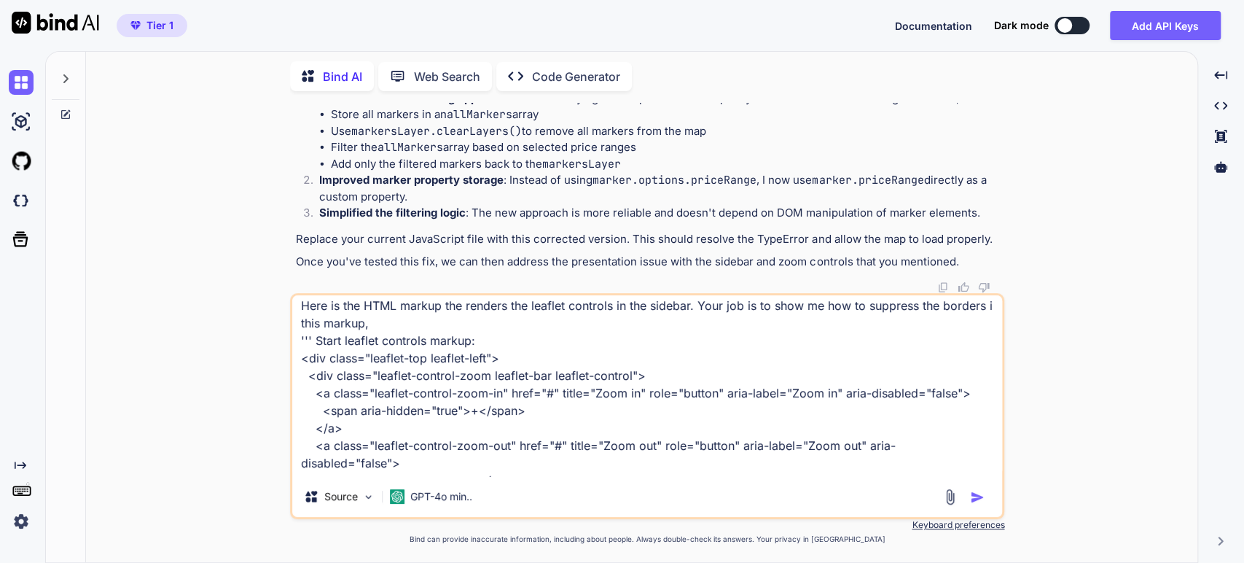
scroll to position [0, 0]
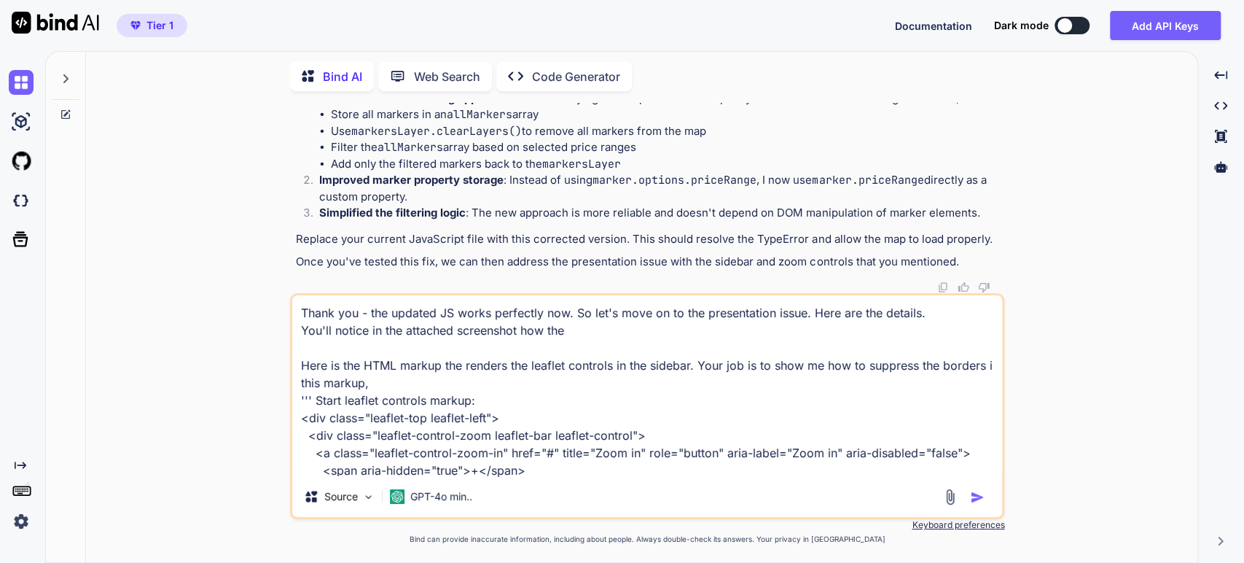
click at [574, 331] on textarea "Thank you - the updated JS works perfectly now. So let's move on to the present…" at bounding box center [647, 385] width 710 height 181
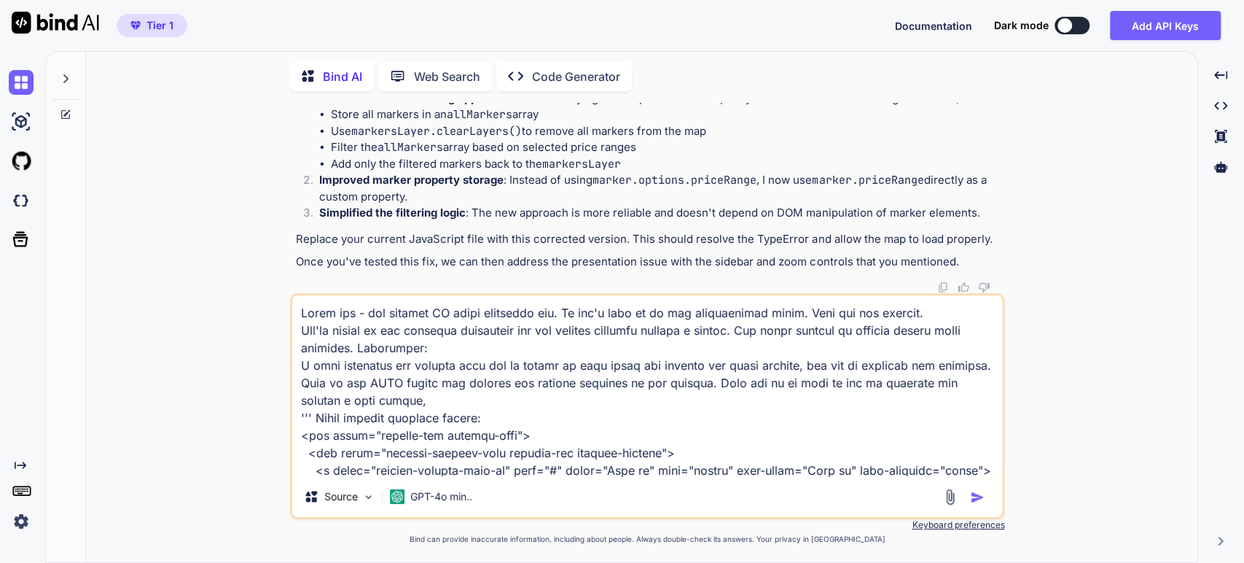
click at [476, 348] on textarea at bounding box center [647, 385] width 710 height 181
paste textarea "[URL][DOMAIN_NAME]"
click at [451, 351] on textarea at bounding box center [647, 385] width 710 height 181
click at [453, 346] on textarea at bounding box center [647, 385] width 710 height 181
click at [592, 385] on textarea at bounding box center [647, 385] width 710 height 181
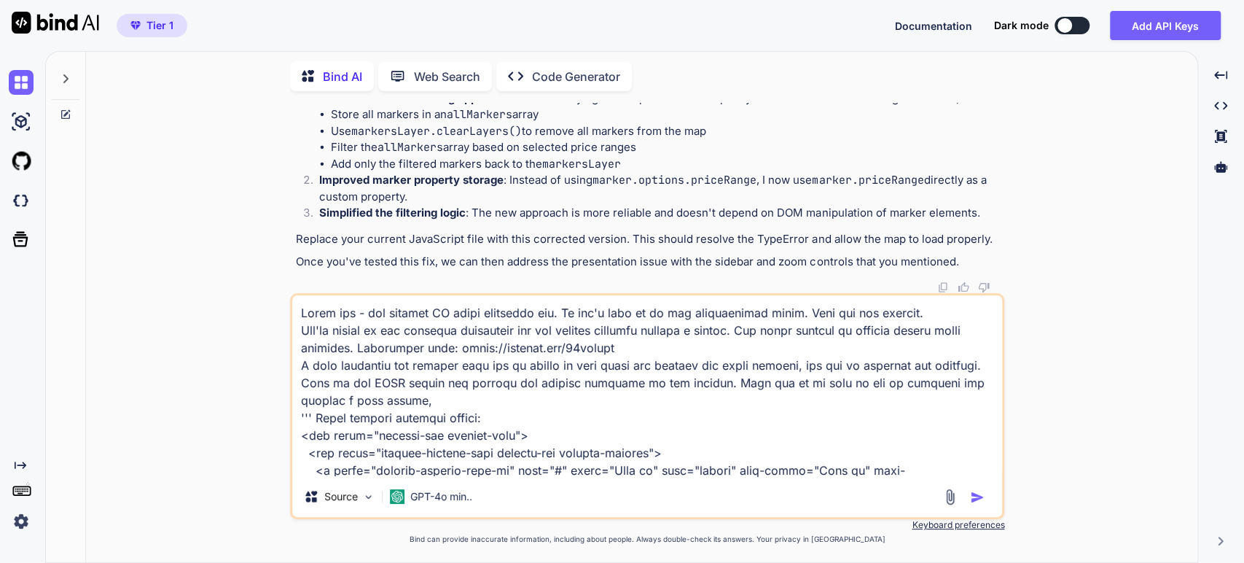
click at [977, 496] on img "button" at bounding box center [977, 497] width 15 height 15
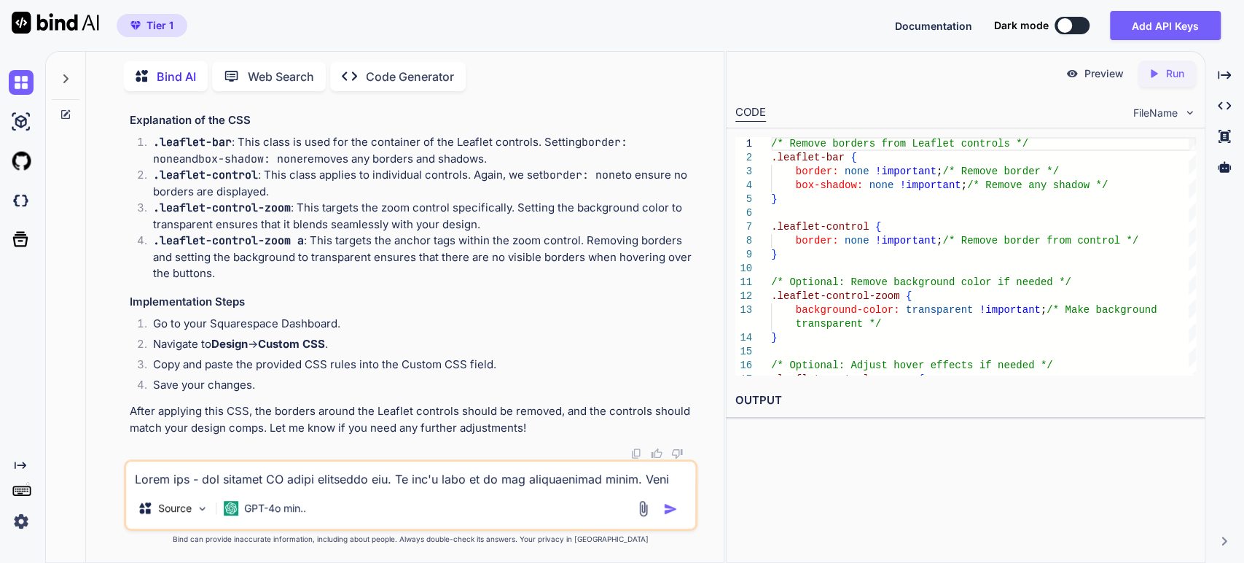
scroll to position [17411, 0]
click at [1225, 74] on icon "Created with Pixso." at bounding box center [1224, 75] width 13 height 13
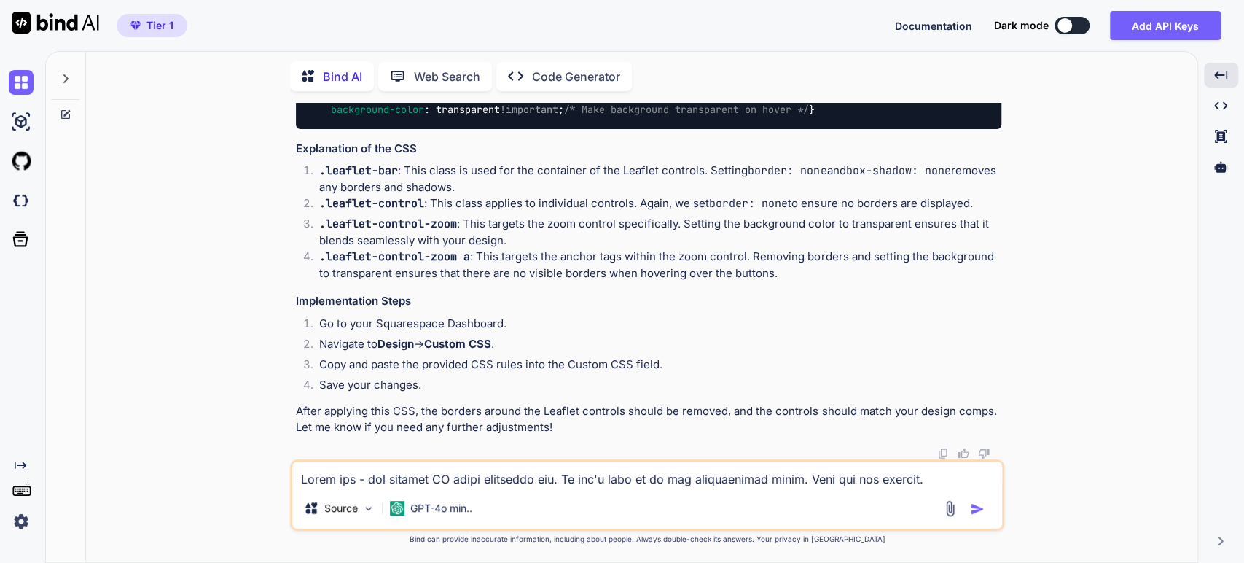
scroll to position [16143, 0]
click at [389, 42] on span "/* Remove borders from Leaflet controls */" at bounding box center [431, 34] width 245 height 13
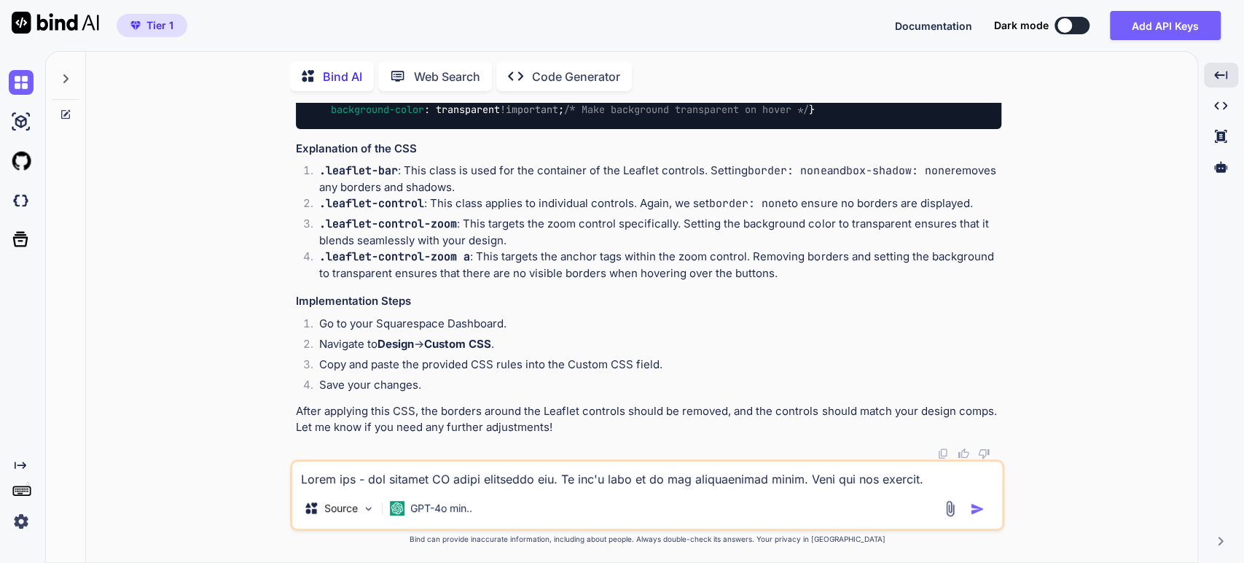
click at [1054, 71] on span "/* Optional: Remove background color if needed */" at bounding box center [1197, 64] width 286 height 13
click at [391, 178] on code ".leaflet-bar" at bounding box center [358, 170] width 79 height 15
click at [513, 413] on p "After applying this CSS, the borders around the Leaflet controls should be remo…" at bounding box center [649, 419] width 706 height 33
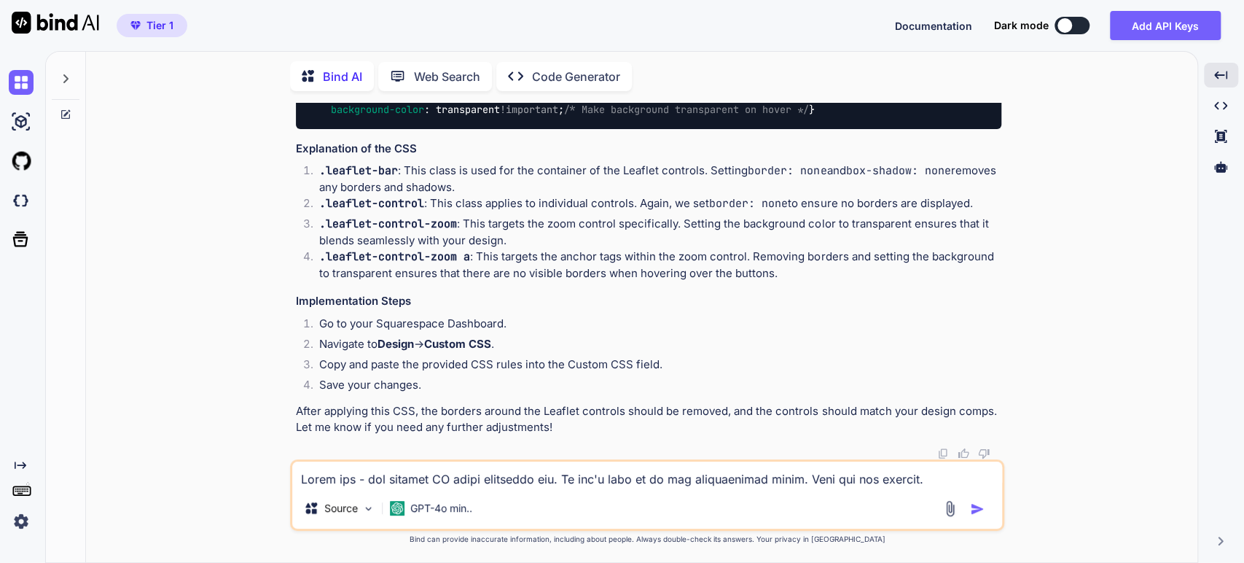
scroll to position [16391, 0]
click at [513, 128] on div "/* Remove borders from Leaflet controls */ .leaflet-bar { border : none !import…" at bounding box center [649, 72] width 706 height 112
click at [963, 9] on img at bounding box center [965, 4] width 12 height 12
click at [365, 481] on textarea at bounding box center [647, 474] width 710 height 26
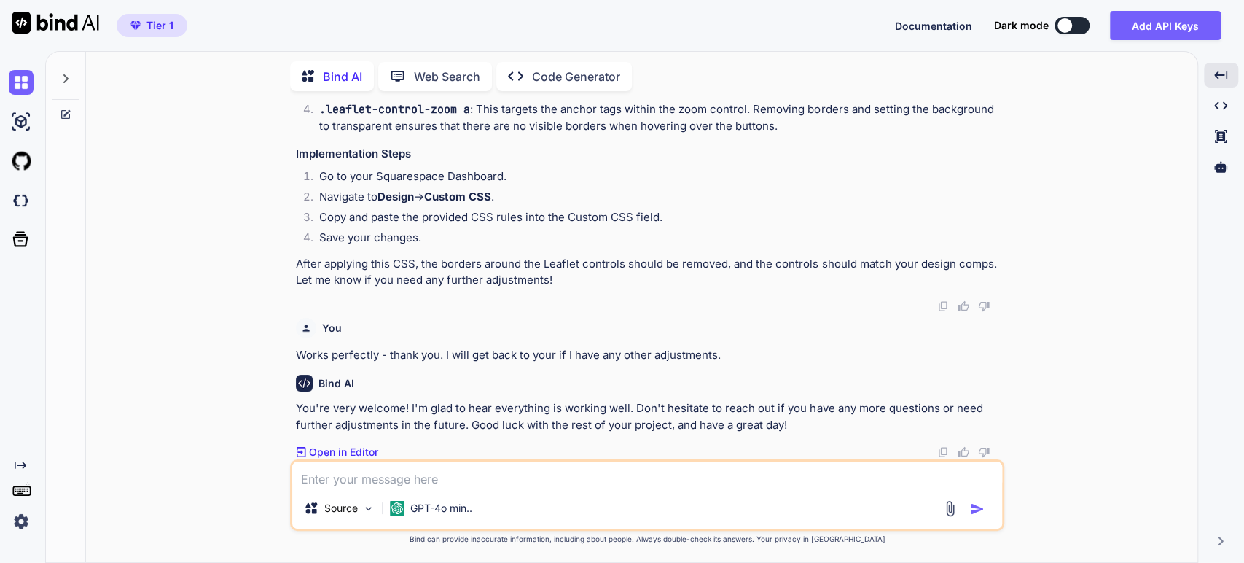
scroll to position [16944, 0]
click at [64, 74] on icon at bounding box center [66, 79] width 12 height 12
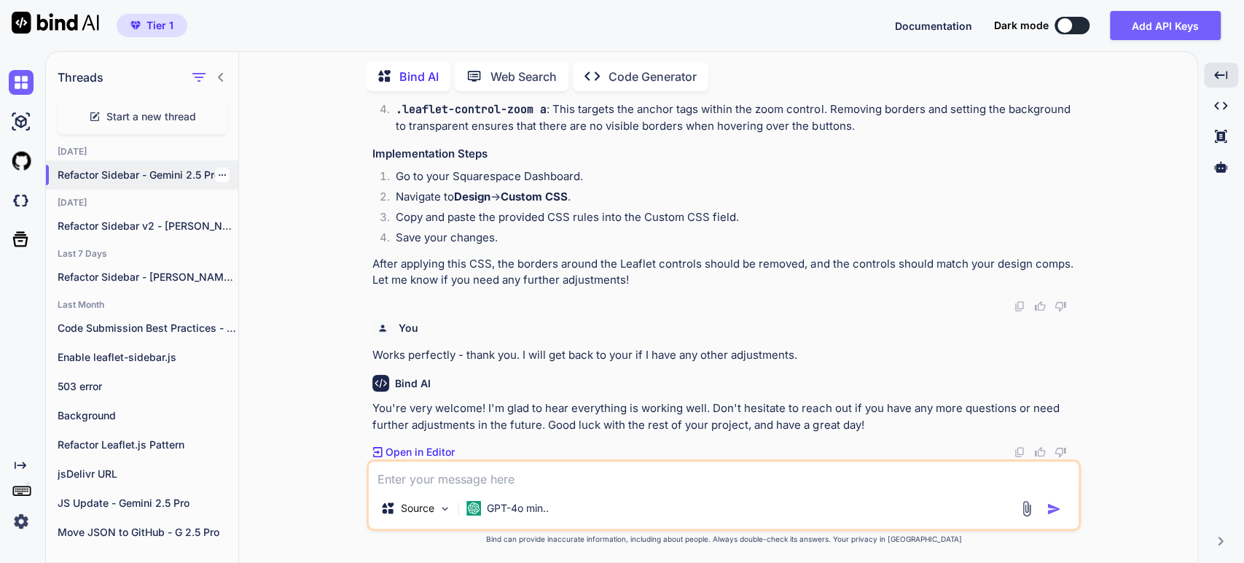
click at [219, 174] on icon "button" at bounding box center [222, 174] width 7 height 1
click at [230, 194] on div "Rename and Save" at bounding box center [284, 201] width 143 height 29
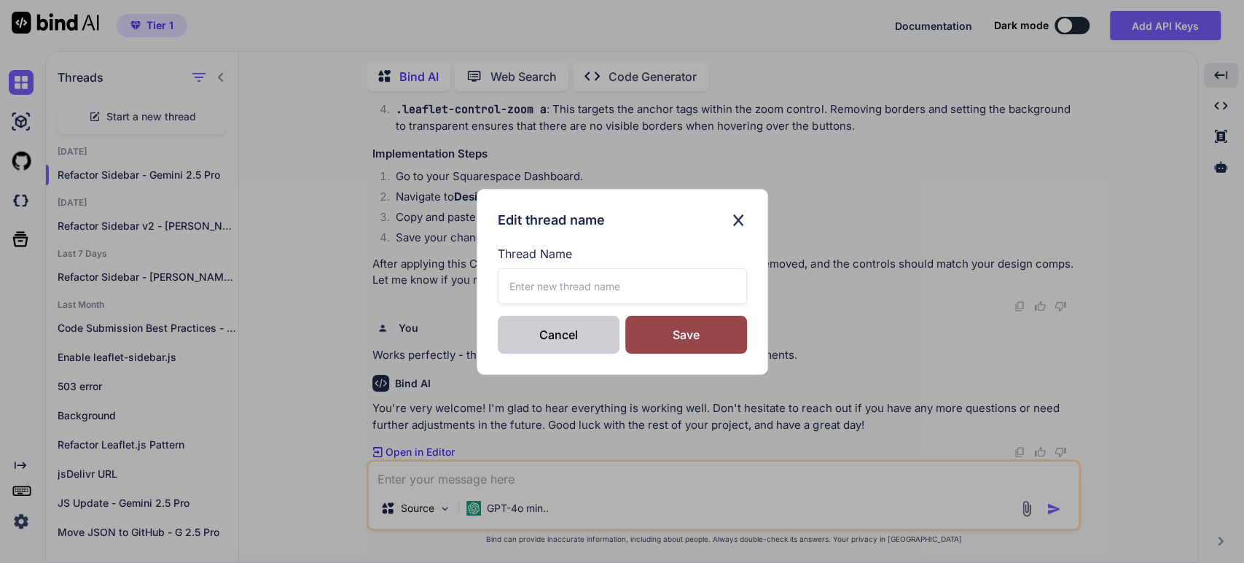
click at [561, 332] on div "Cancel" at bounding box center [559, 335] width 122 height 38
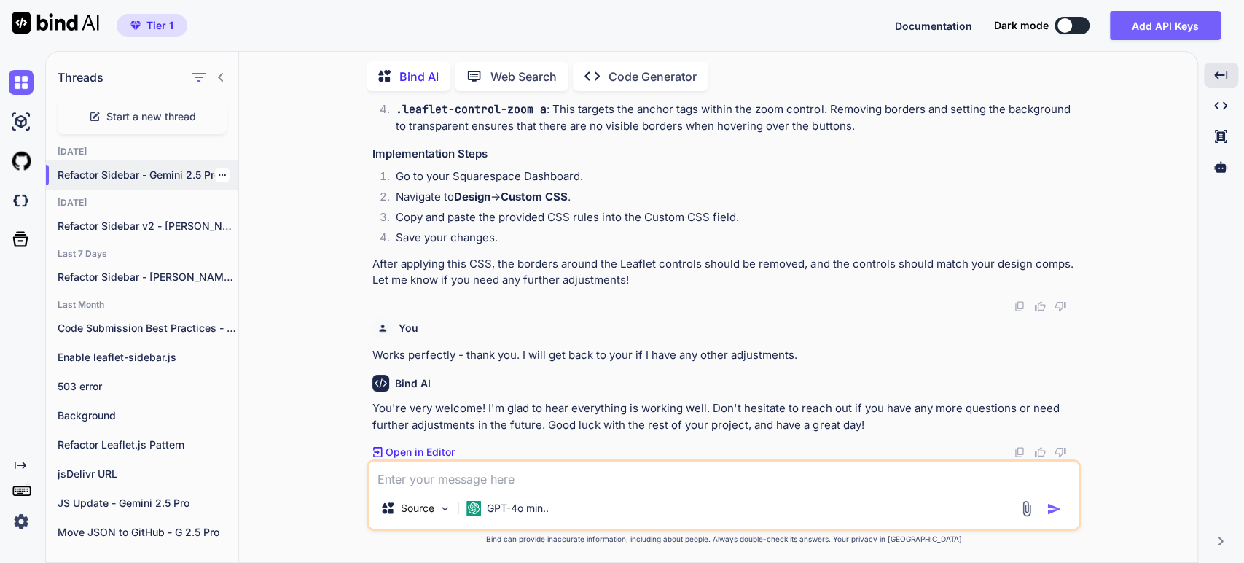
click at [130, 169] on p "Refactor Sidebar - Gemini 2.5 Pro" at bounding box center [148, 175] width 181 height 15
click at [68, 168] on p "Refactor Sidebar - Gemini 2.5 Pro" at bounding box center [148, 175] width 181 height 15
drag, startPoint x: 68, startPoint y: 165, endPoint x: 213, endPoint y: 171, distance: 145.2
click at [213, 171] on div "Refactor Sidebar - Gemini 2.5 Pro" at bounding box center [142, 174] width 192 height 29
copy p "Refactor Sidebar - Gemini 2.5 Pro"
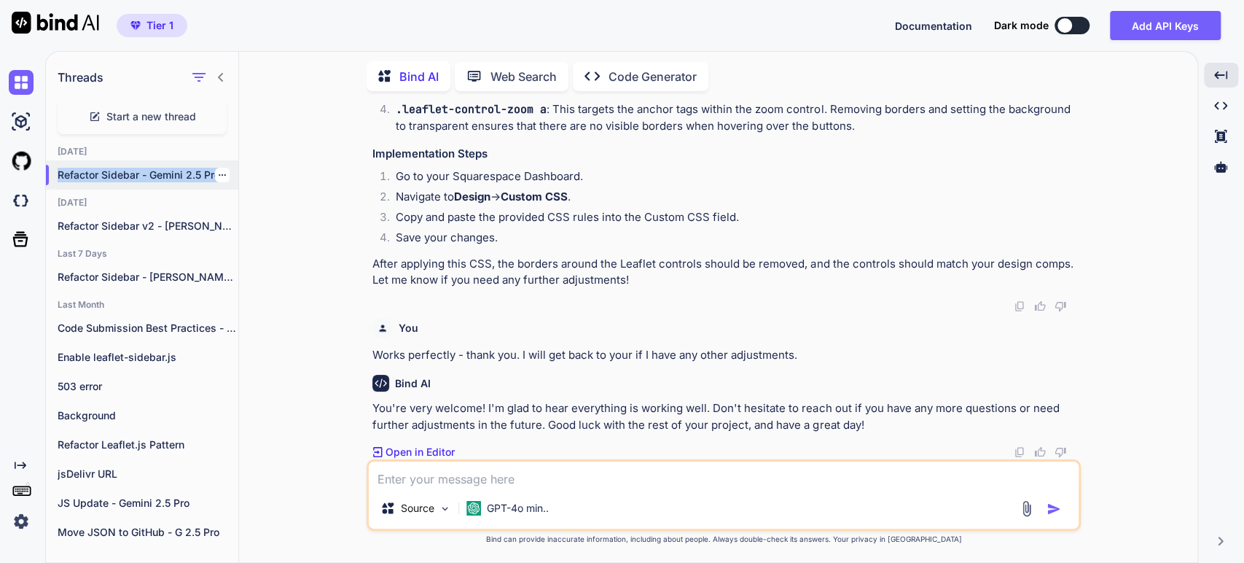
click at [219, 174] on icon "button" at bounding box center [222, 174] width 7 height 1
click at [240, 196] on span "Rename and Save" at bounding box center [283, 201] width 87 height 15
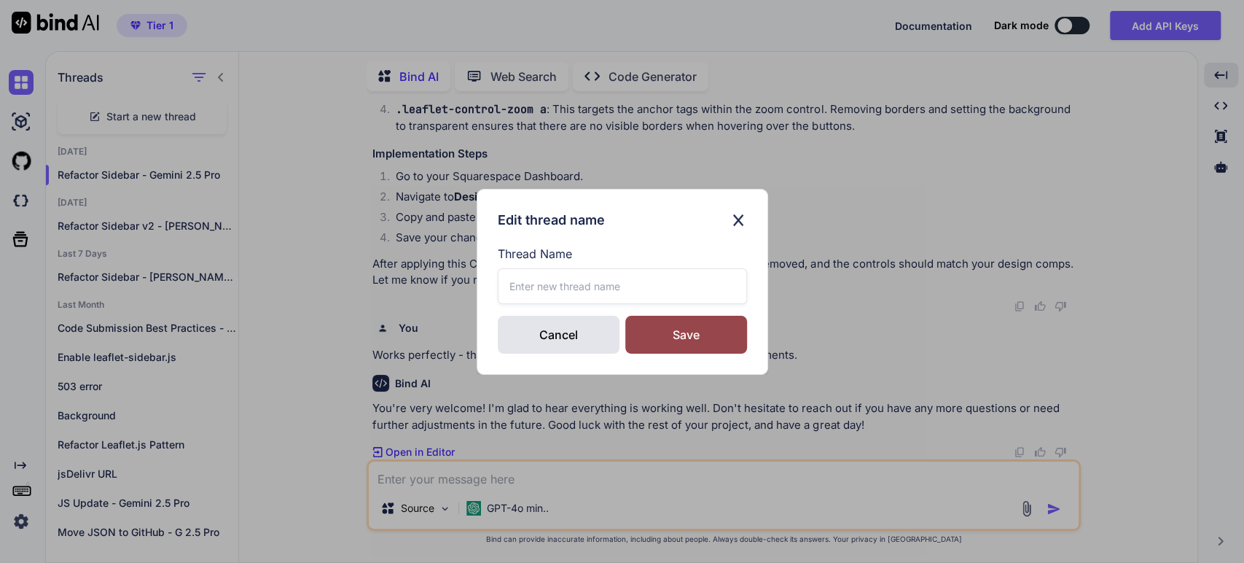
click at [502, 284] on input "text" at bounding box center [622, 286] width 249 height 36
paste input "Refactor Sidebar - Gemini 2.5 Pro"
click at [659, 324] on div "Save" at bounding box center [687, 335] width 122 height 38
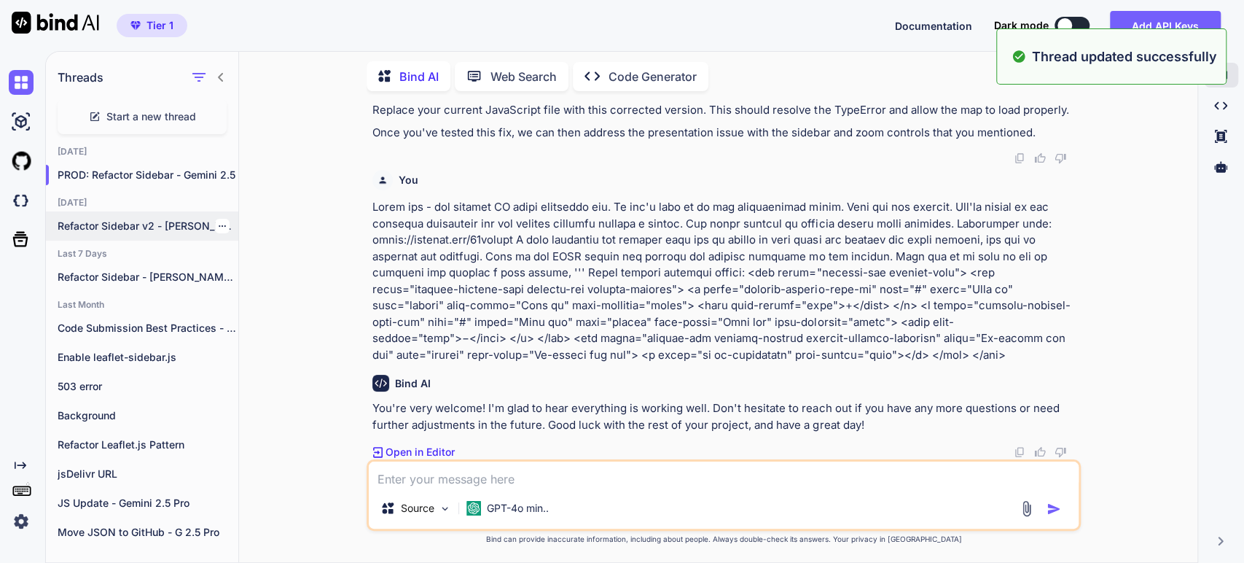
scroll to position [16055, 0]
